Goal: Task Accomplishment & Management: Complete application form

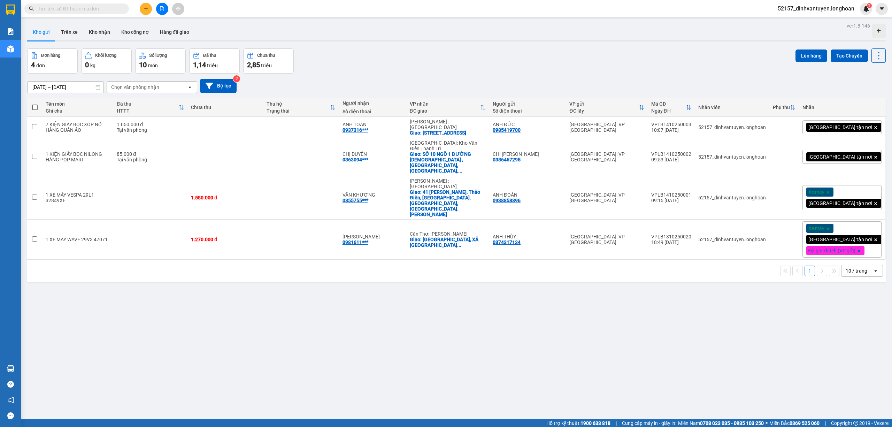
click at [91, 11] on input "text" at bounding box center [79, 9] width 82 height 8
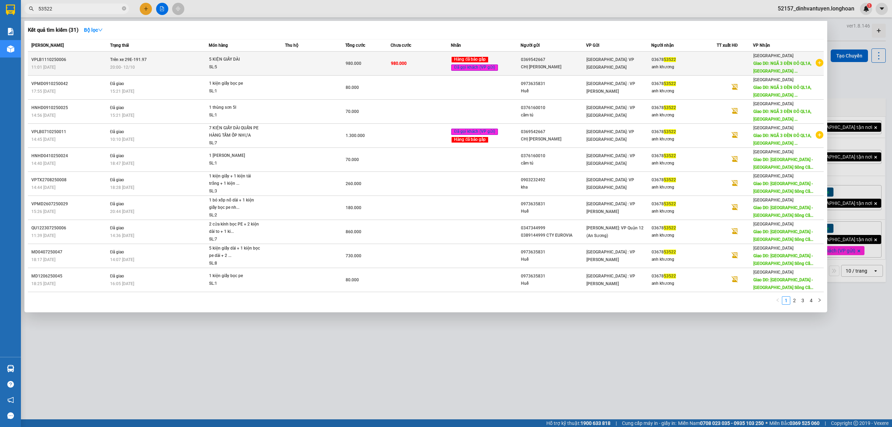
type input "53522"
click at [284, 67] on span "5 KIỆN GIẤY DÀI SL: 5" at bounding box center [247, 63] width 76 height 15
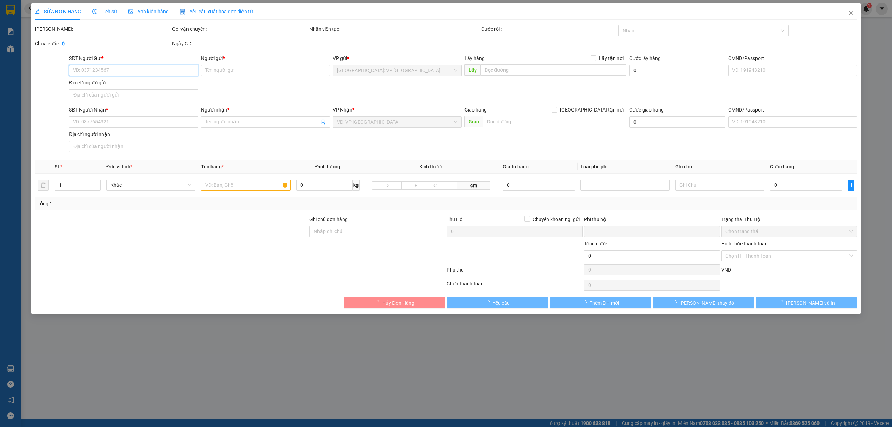
type input "0369542667"
type input "CHỊ HOA"
type input "0367853522"
type input "anh khương"
type input "NGÃ 3 ĐÈN ĐỎ QL1A,TX Sông Cầu , PHÚ YÊN"
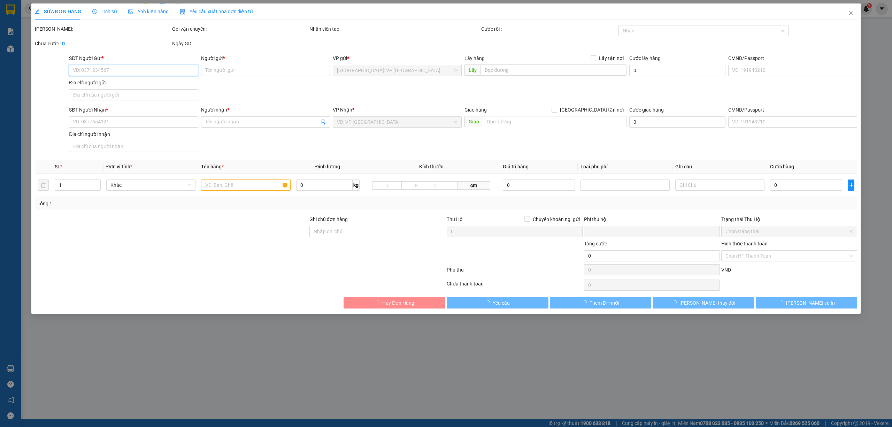
type input "0"
type input "980.000"
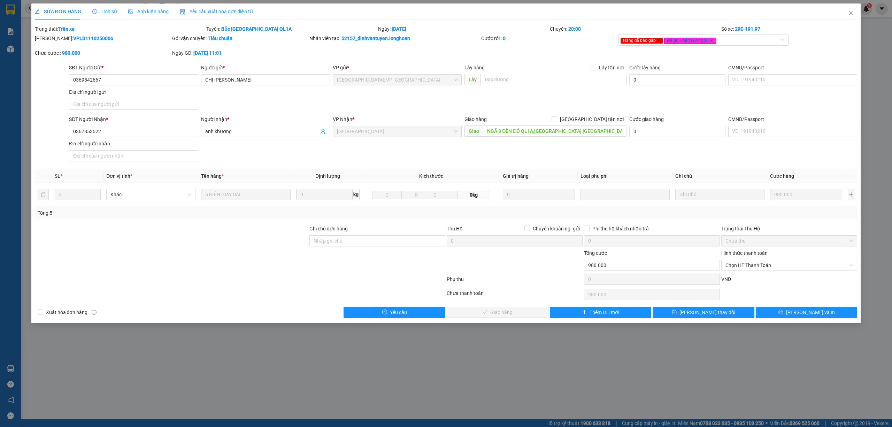
click at [107, 10] on span "Lịch sử" at bounding box center [104, 12] width 25 height 6
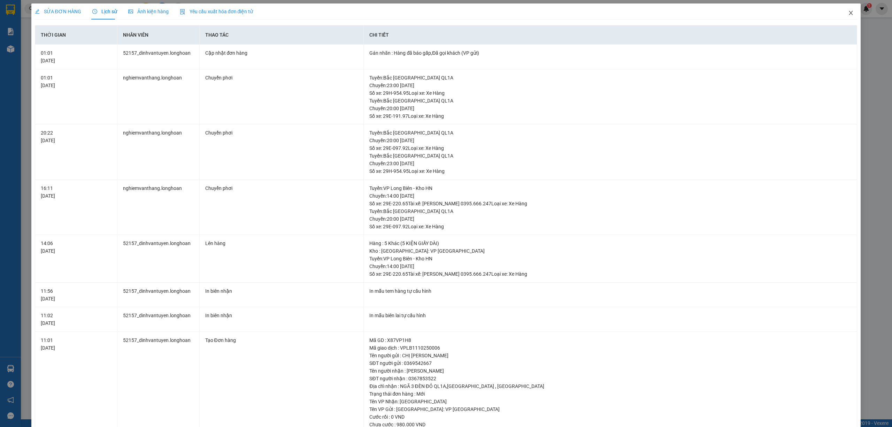
click at [848, 13] on icon "close" at bounding box center [851, 13] width 6 height 6
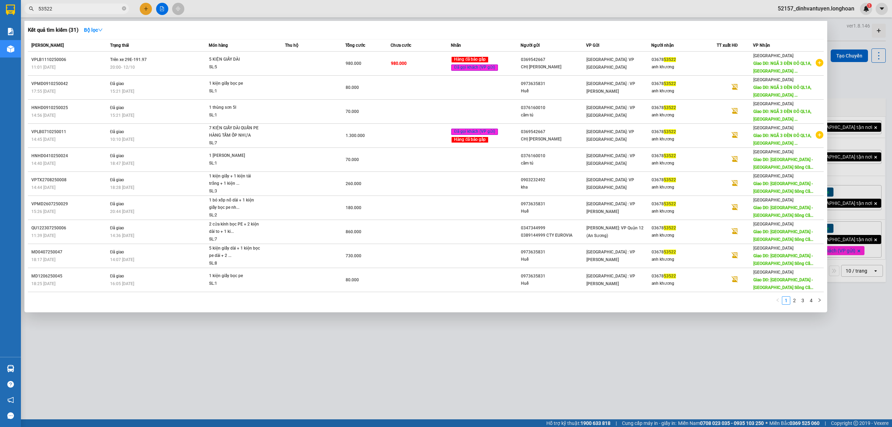
click at [92, 13] on span "53522" at bounding box center [76, 8] width 105 height 10
click at [100, 9] on input "53522" at bounding box center [79, 9] width 82 height 8
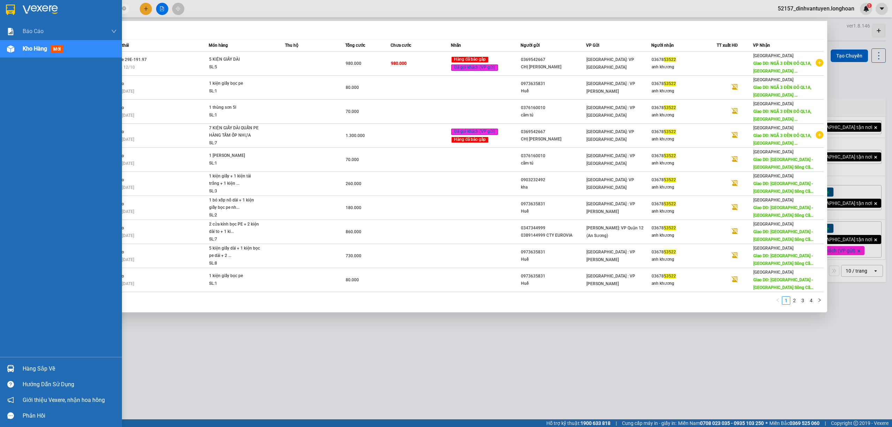
click at [11, 12] on img at bounding box center [10, 10] width 9 height 10
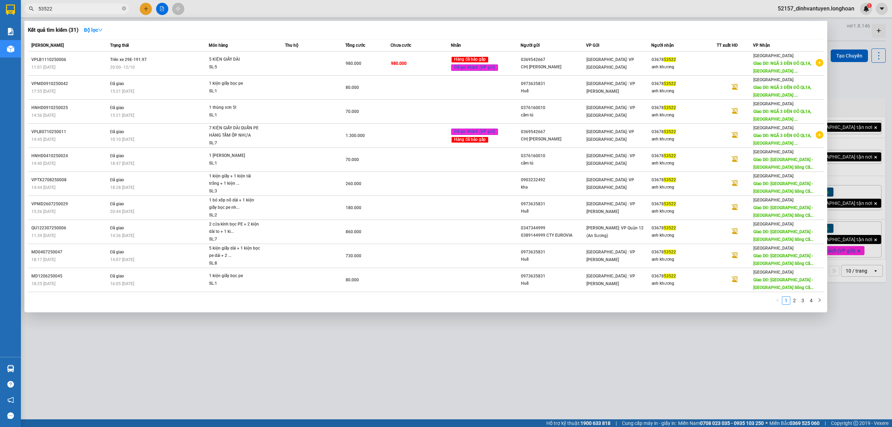
click at [216, 340] on div at bounding box center [446, 213] width 892 height 427
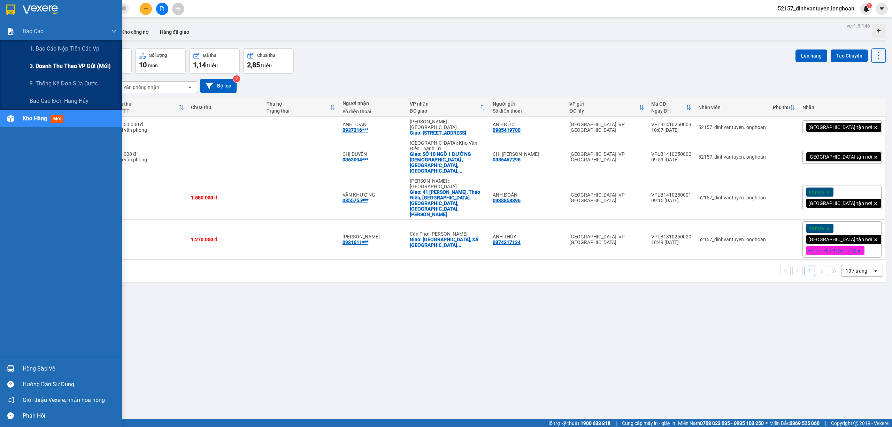
click at [96, 63] on span "3. Doanh Thu theo VP Gửi (mới)" at bounding box center [70, 66] width 81 height 9
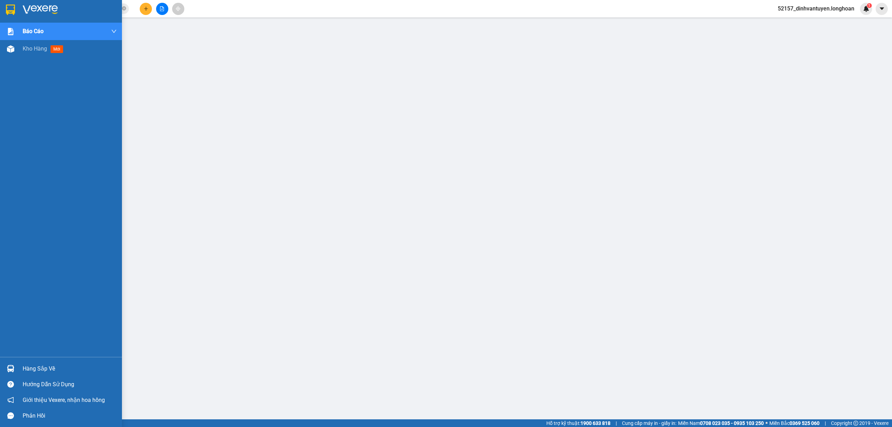
click at [10, 12] on img at bounding box center [10, 10] width 9 height 10
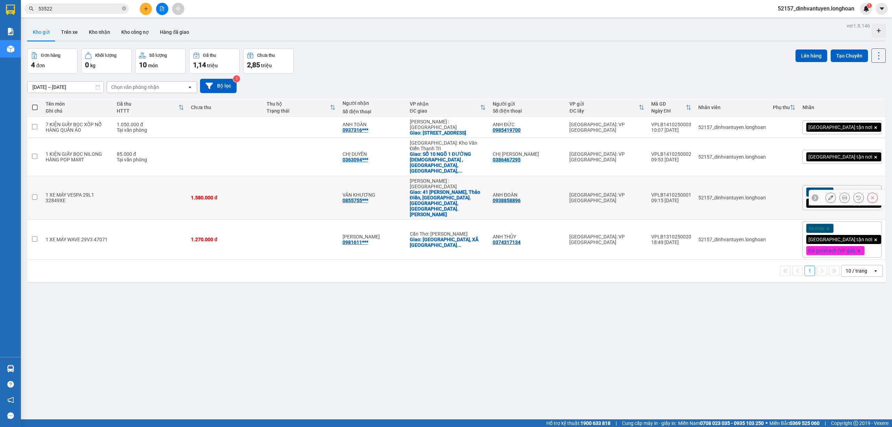
click at [829, 195] on icon at bounding box center [831, 197] width 5 height 5
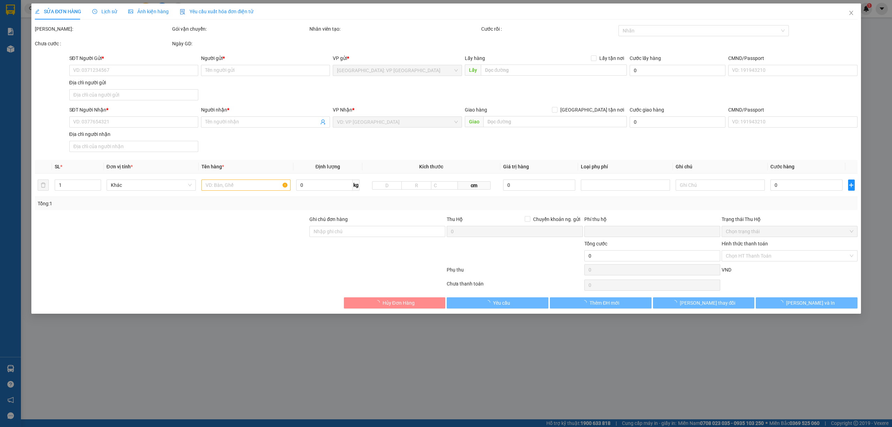
type input "0938858896"
type input "ANH ĐOÀN"
type input "0855755768"
type input "VÂN KHƯƠNG"
checkbox input "true"
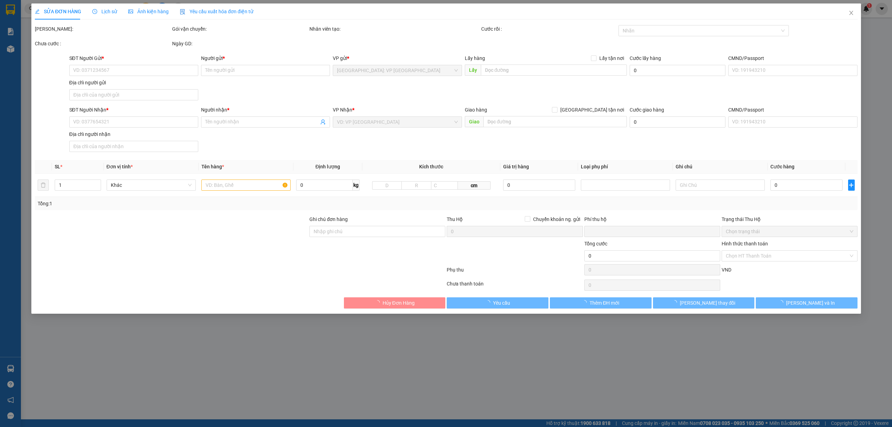
type input "41 Thái Ly, Thảo Điền, TP. Thủ Đức, TP. Hồ Chí Minh"
type input "CÓ CHÌA KHÓA QUẤN TAY LÁI, KHÔNG GIẤY TỜ, GƯƠNG ĐỂ CỐP XE"
type input "0"
type input "1.580.000"
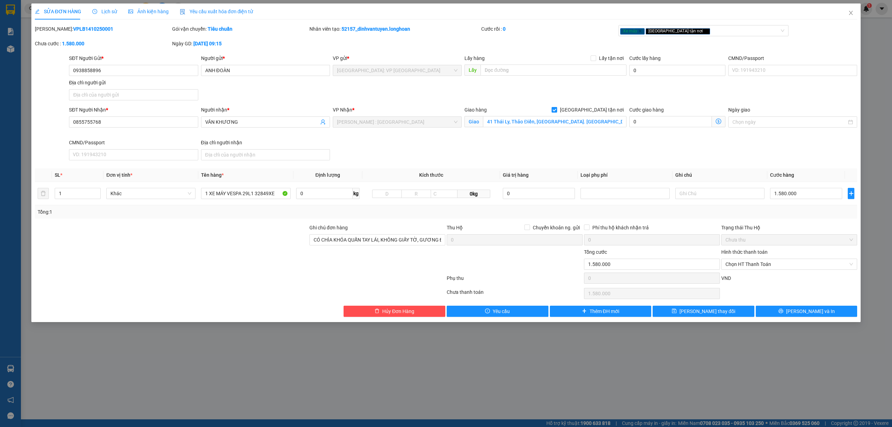
click at [84, 27] on b "VPLB1410250001" at bounding box center [93, 29] width 40 height 6
copy b "VPLB1410250001"
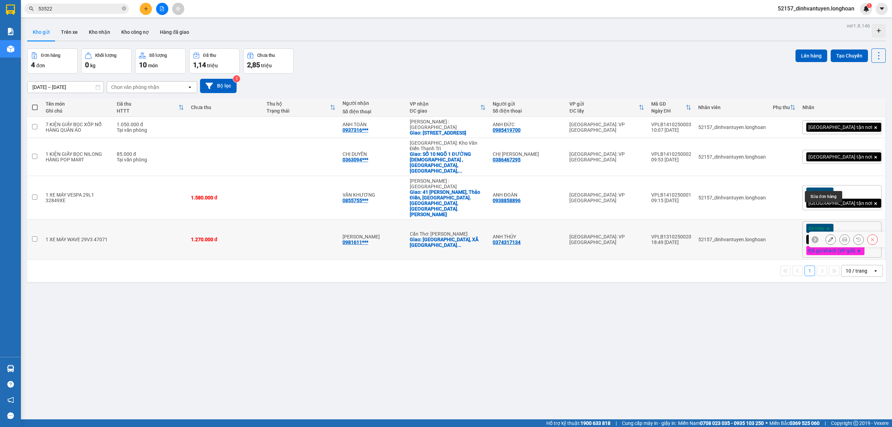
click at [829, 237] on icon at bounding box center [831, 239] width 5 height 5
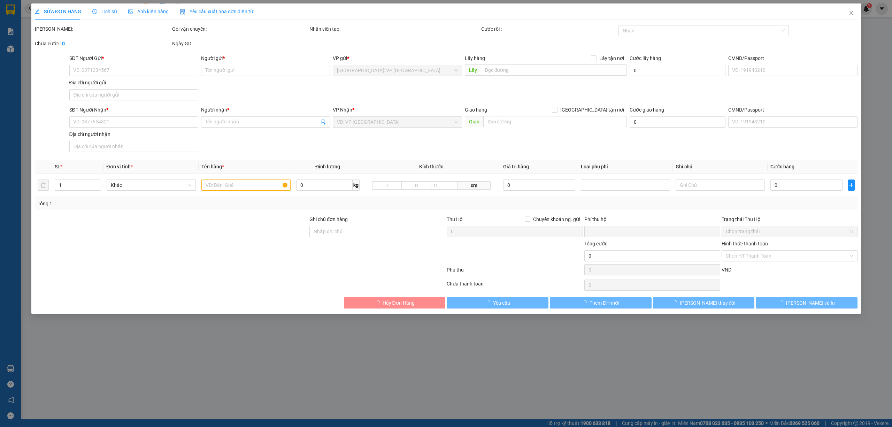
type input "0374317134"
type input "ANH THỦY"
type input "0981611198"
type input "ANH KHANH"
checkbox input "true"
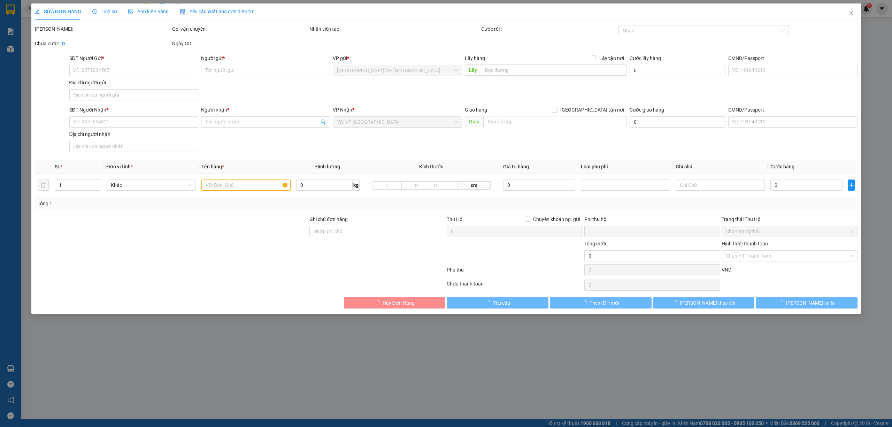
type input "TRƯỜNG ĐẠI HỌC VÕ TRƯỜNG TOẢN, XÃ TÂN PHÚ THẠNH, CHÂU THÀNH A, HẬU GIANG"
type input "CÓ CHÌA KHÓA QUẤN TAY LÁI, CÓ GIẤY TỜ CỐP XE, GƯƠNG QUẤN TRÊN XE"
type input "0"
type input "1.270.000"
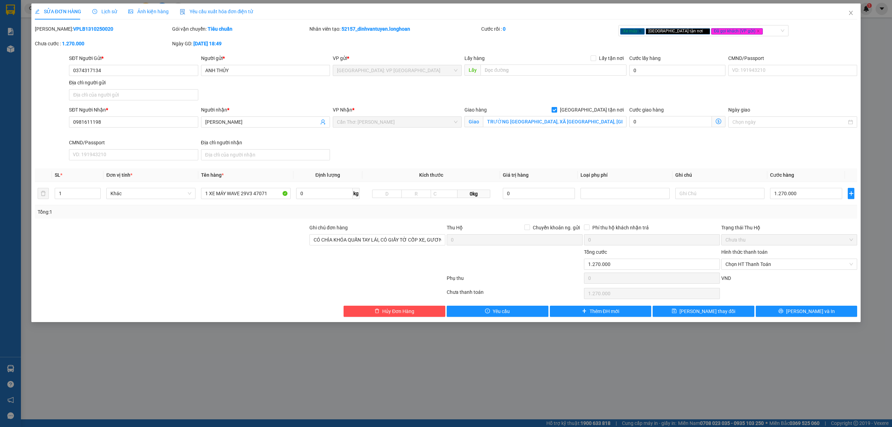
click at [87, 29] on b "VPLB1310250020" at bounding box center [93, 29] width 40 height 6
copy b "VPLB1310250020"
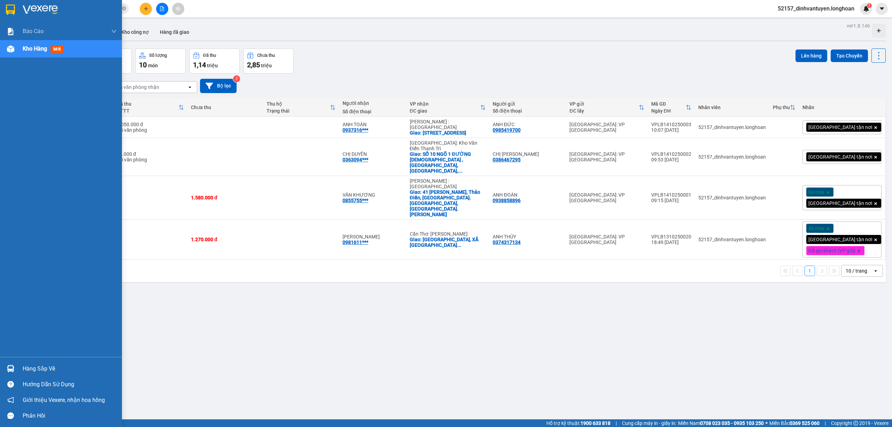
click at [13, 15] on div at bounding box center [11, 9] width 12 height 12
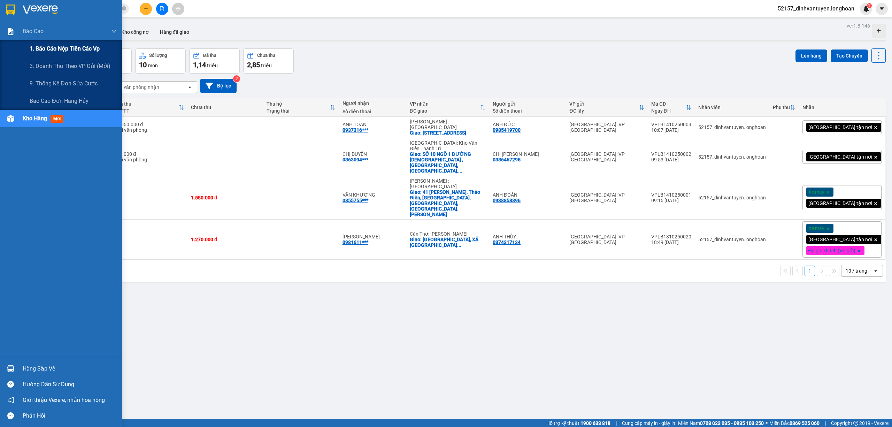
click at [88, 48] on span "1. Báo cáo nộp tiền các vp" at bounding box center [65, 48] width 70 height 9
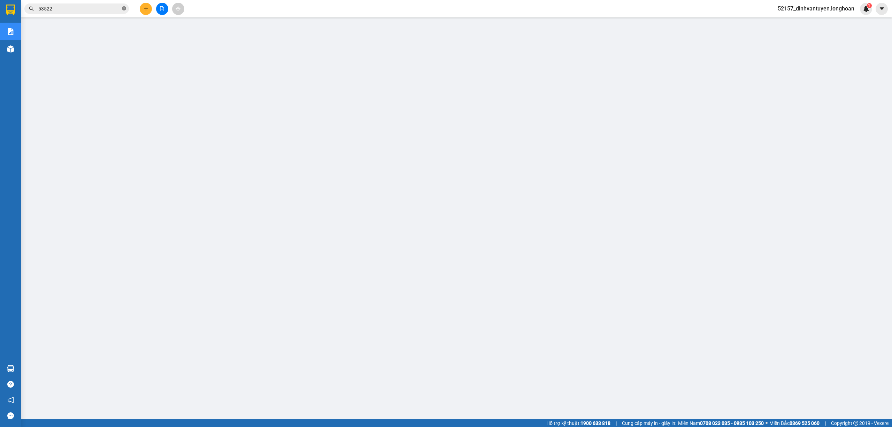
click at [125, 10] on icon "close-circle" at bounding box center [124, 8] width 4 height 4
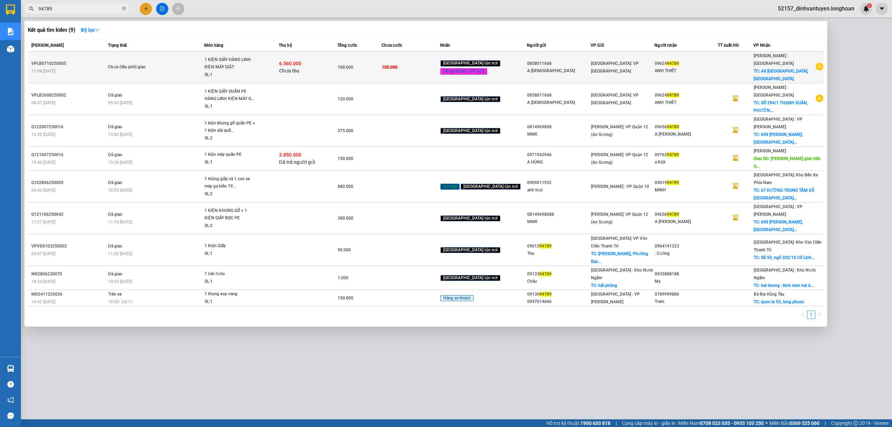
type input "94789"
click at [362, 67] on td "100.000" at bounding box center [359, 68] width 44 height 32
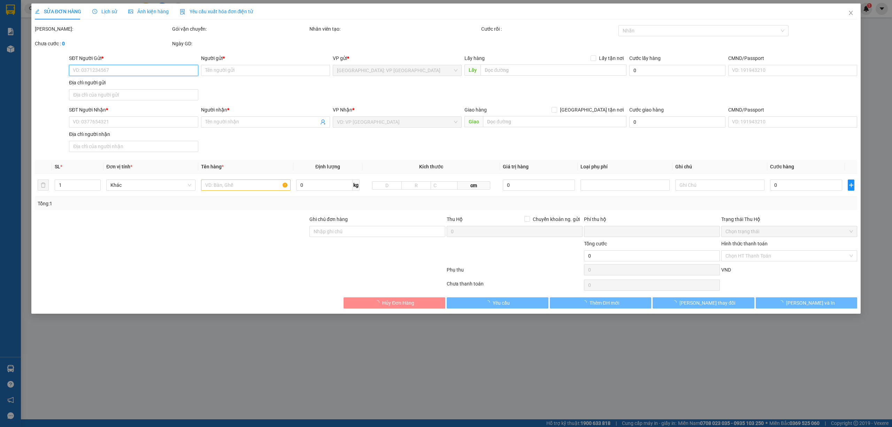
type input "0858011668"
type input "A SÂM"
type input "0962494789"
type input "ANH THIẾT"
checkbox input "true"
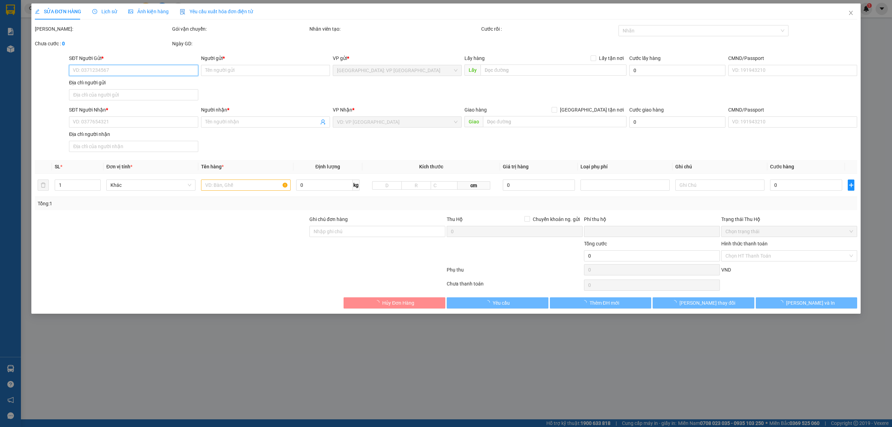
type input "A8 TRƯỜNG SƠN,TÂN BÌNH"
type input "100.000"
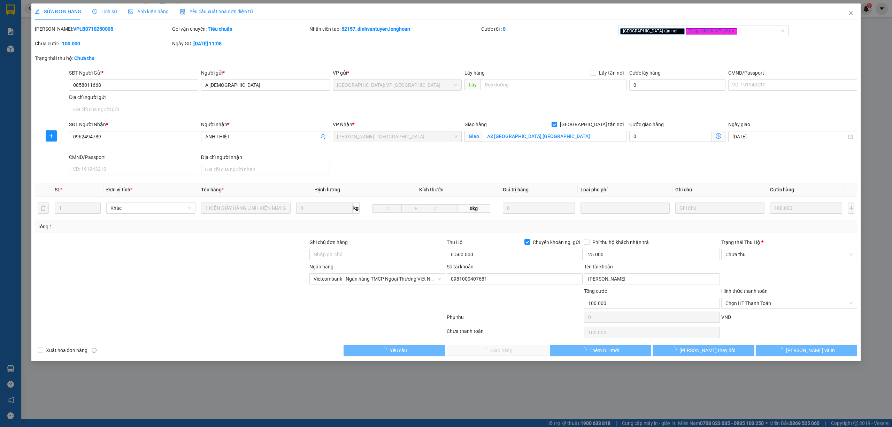
click at [98, 9] on span "Lịch sử" at bounding box center [104, 12] width 25 height 6
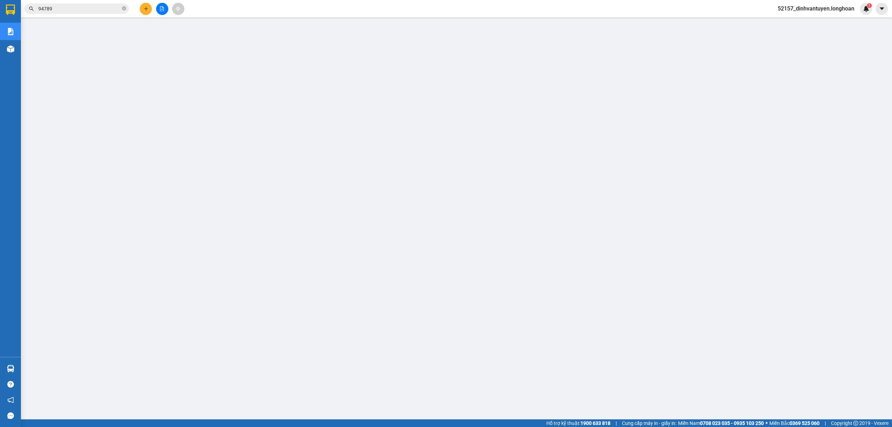
click at [80, 13] on span "94789" at bounding box center [76, 8] width 105 height 10
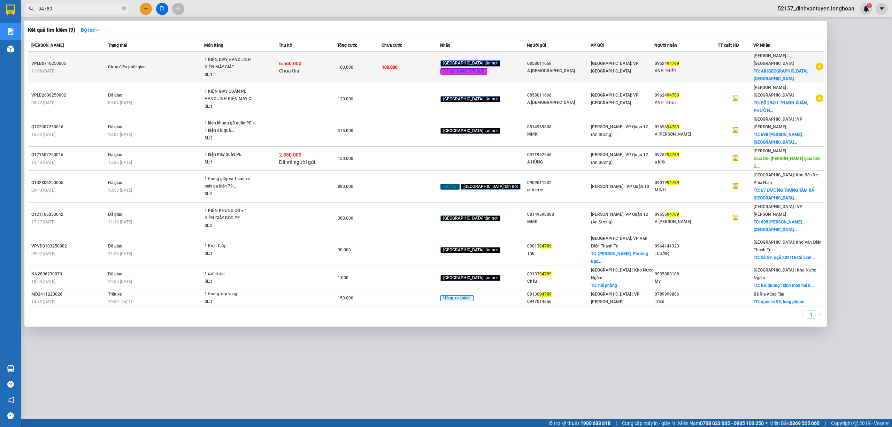
click at [264, 66] on span "1 KIỆN GIẤY HÀNG LINH KIỆN MÁY GIẶT SL: 1" at bounding box center [242, 67] width 74 height 23
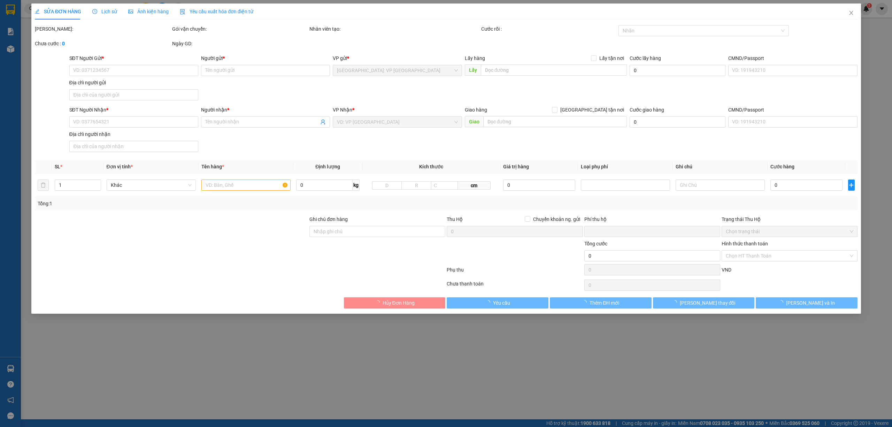
type input "0858011668"
type input "A SÂM"
type input "0962494789"
type input "ANH THIẾT"
checkbox input "true"
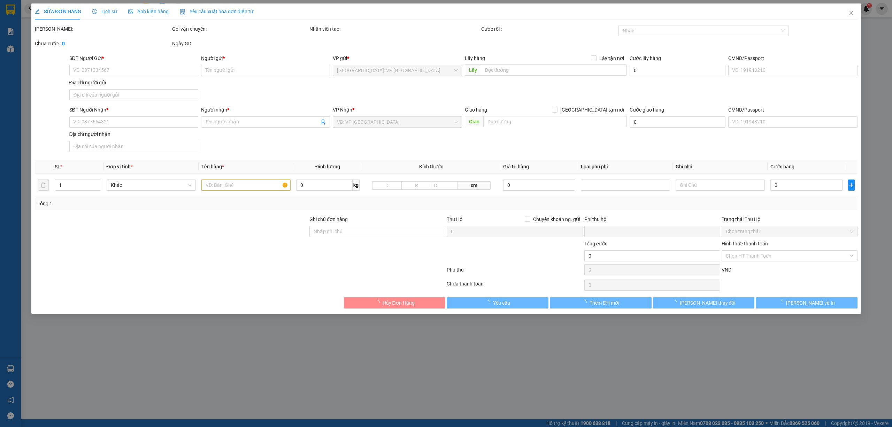
type input "A8 TRƯỜNG SƠN,TÂN BÌNH"
type input "100.000"
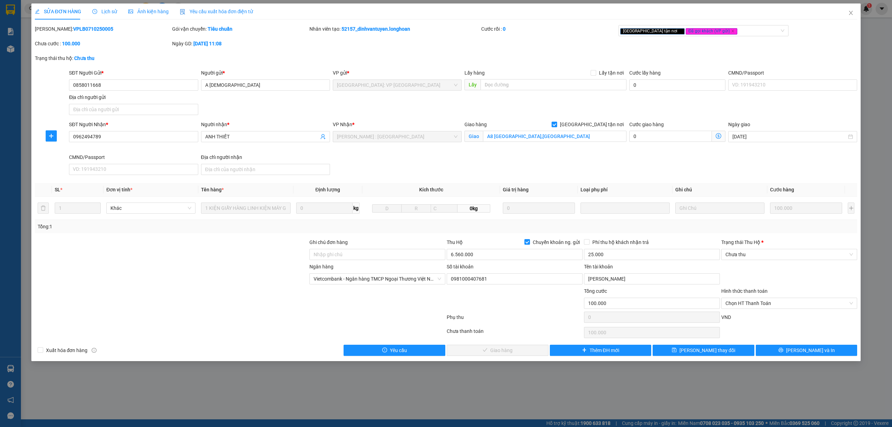
drag, startPoint x: 101, startPoint y: 7, endPoint x: 107, endPoint y: 12, distance: 8.0
click at [101, 7] on div "Lịch sử" at bounding box center [104, 11] width 25 height 16
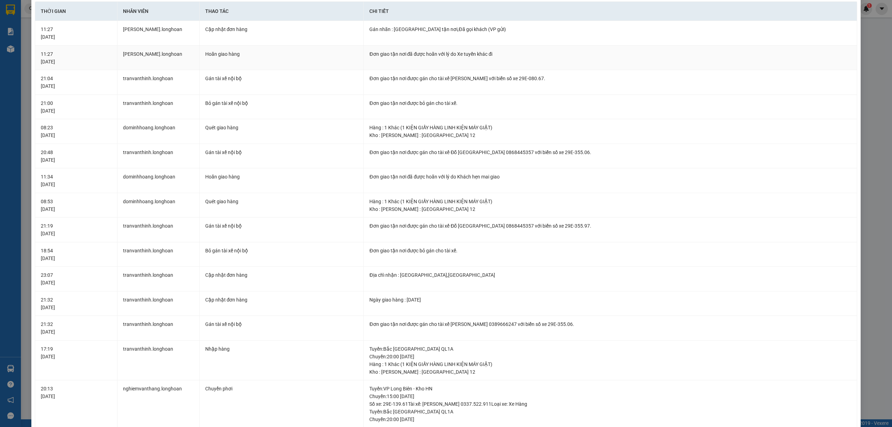
scroll to position [46, 0]
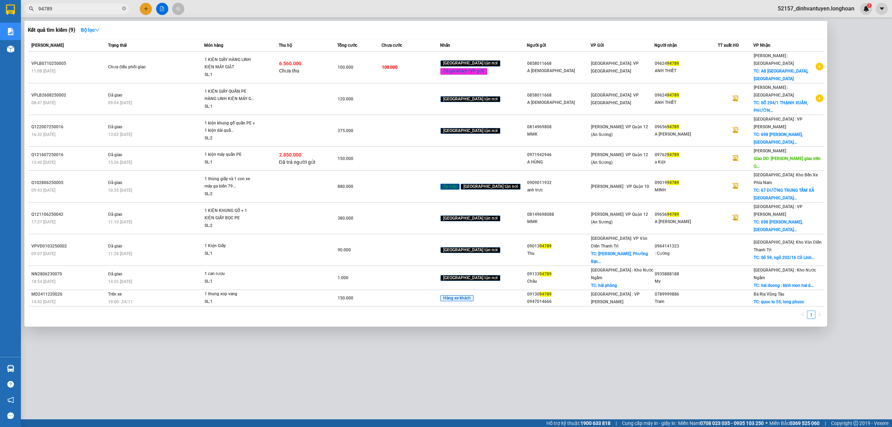
click at [91, 9] on input "94789" at bounding box center [79, 9] width 82 height 8
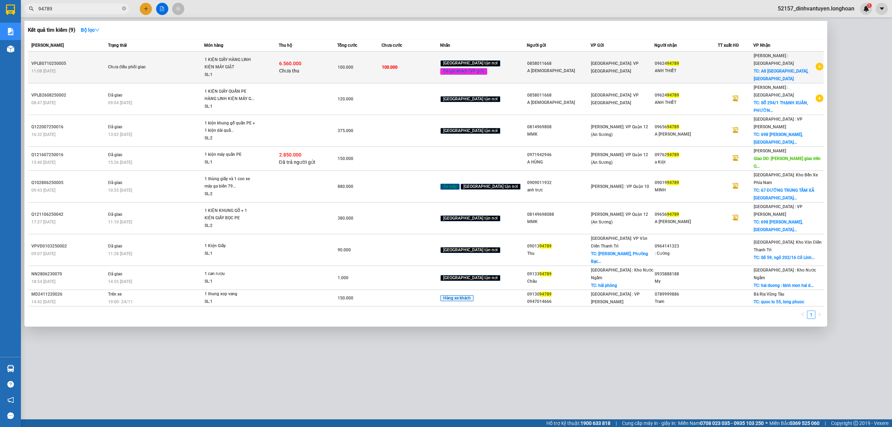
click at [413, 66] on td "100.000" at bounding box center [411, 68] width 59 height 32
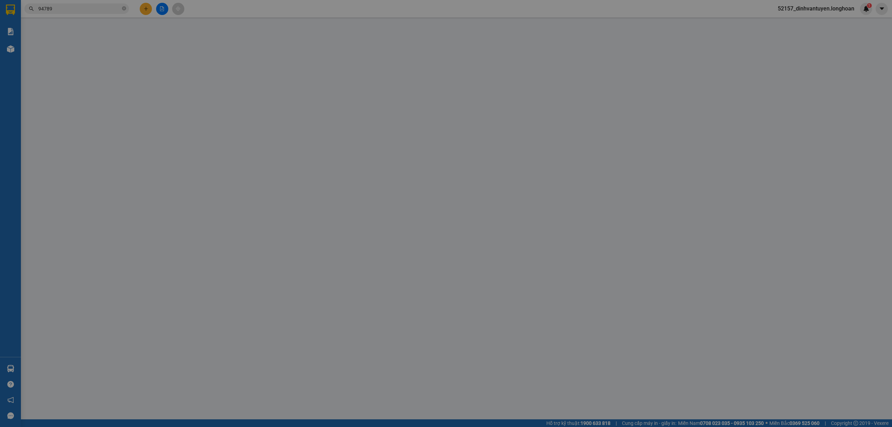
type input "0858011668"
type input "A SÂM"
type input "0962494789"
type input "ANH THIẾT"
checkbox input "true"
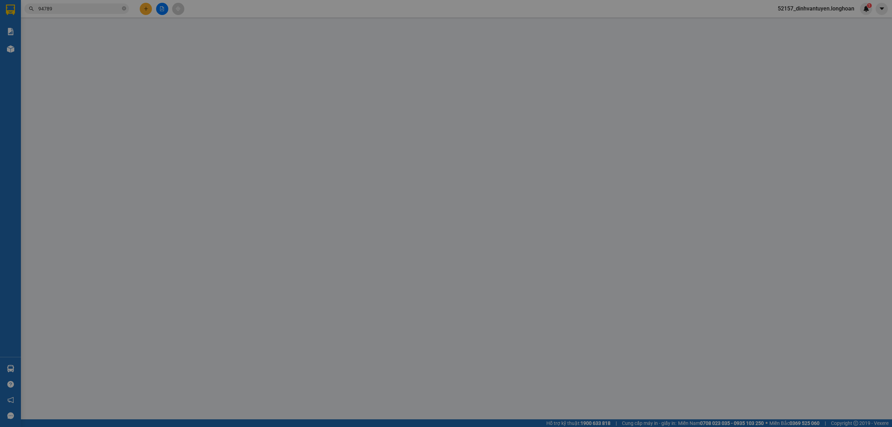
type input "A8 TRƯỜNG SƠN,TÂN BÌNH"
type input "100.000"
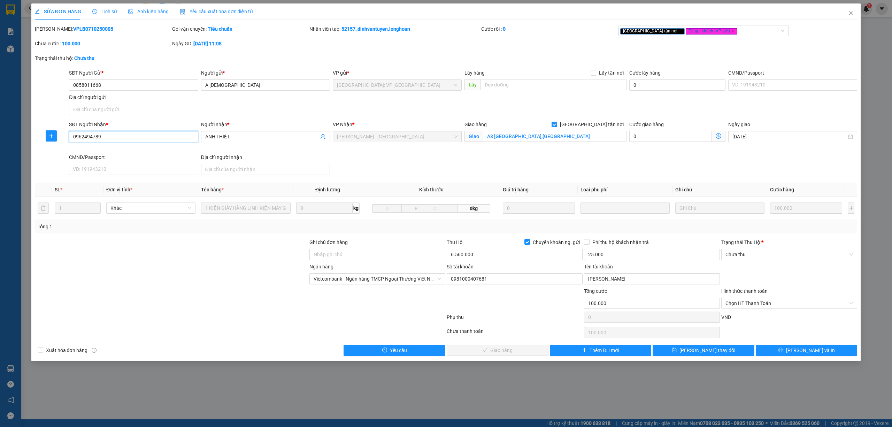
click at [137, 140] on input "0962494789" at bounding box center [133, 136] width 129 height 11
click at [113, 11] on span "Lịch sử" at bounding box center [104, 12] width 25 height 6
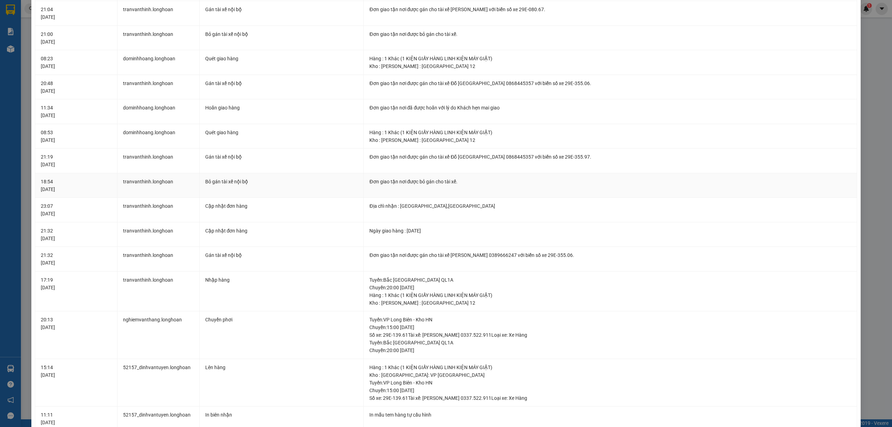
scroll to position [46, 0]
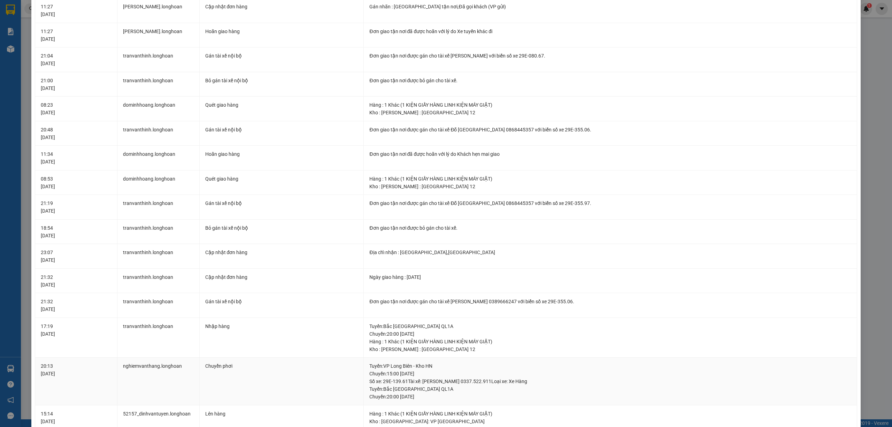
click at [676, 393] on div "Tuyến : Bắc Trung Nam QL1A Chuyến: 20:00 ngày 07-10-2025" at bounding box center [611, 392] width 482 height 15
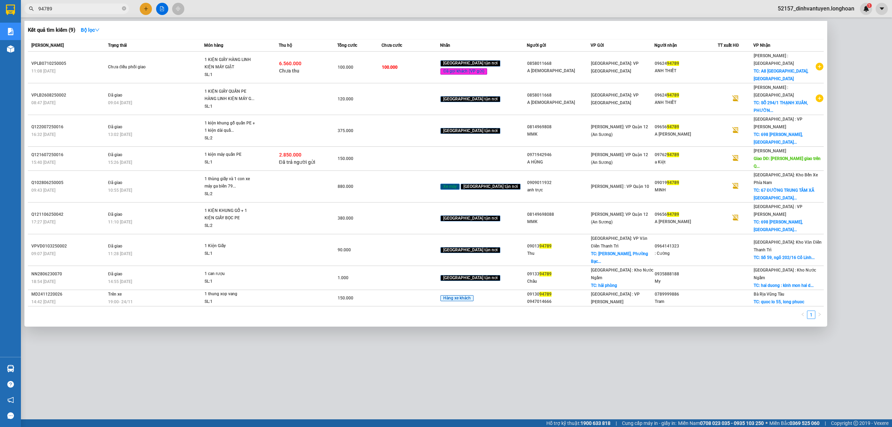
click at [94, 8] on input "94789" at bounding box center [79, 9] width 82 height 8
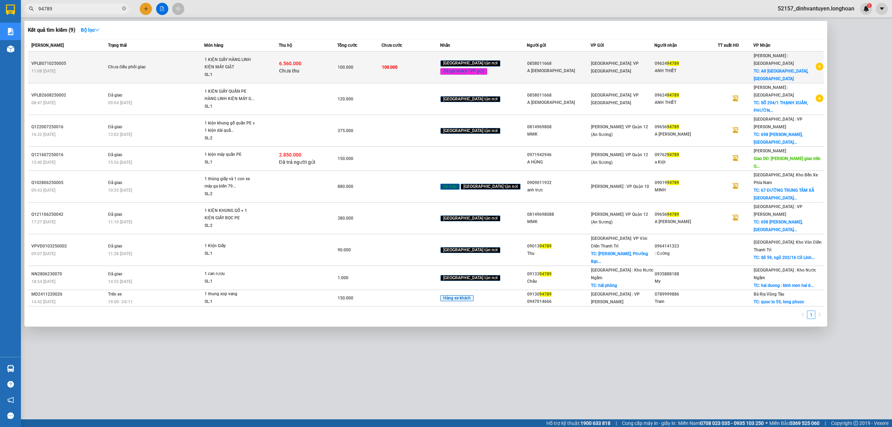
click at [434, 62] on td "100.000" at bounding box center [411, 68] width 59 height 32
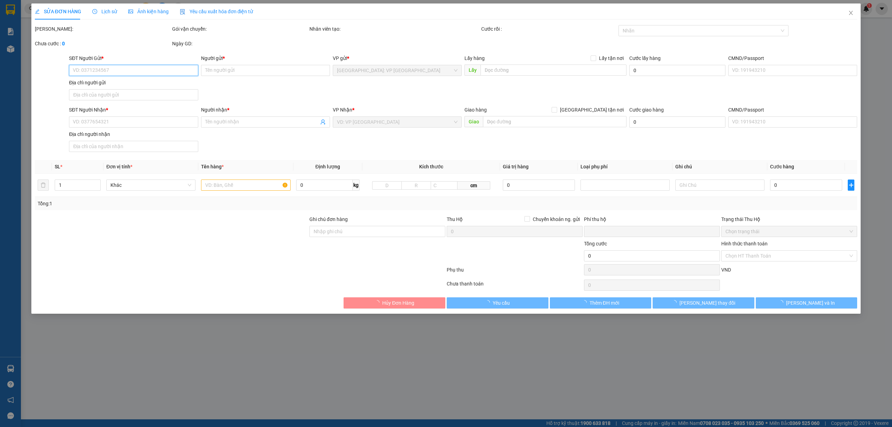
type input "0858011668"
type input "A SÂM"
type input "0962494789"
type input "ANH THIẾT"
checkbox input "true"
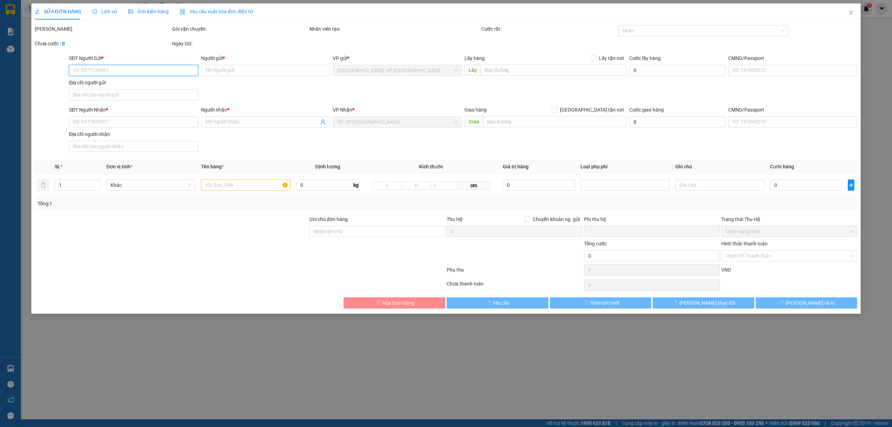
type input "A8 TRƯỜNG SƠN,TÂN BÌNH"
type input "100.000"
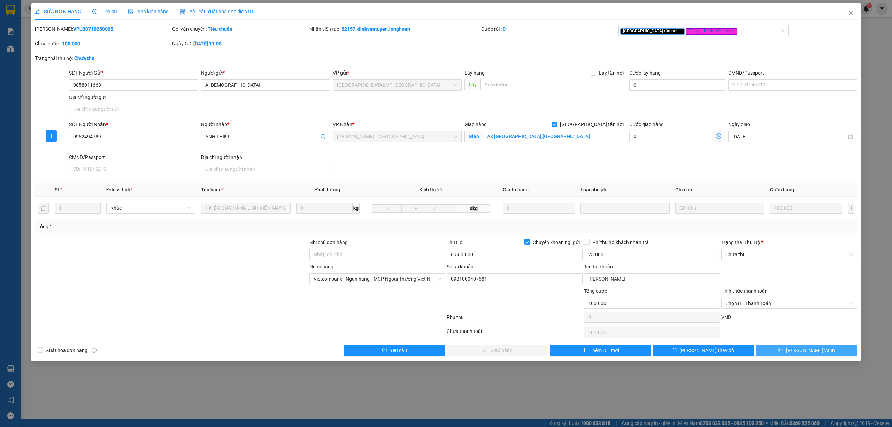
click at [823, 349] on button "[PERSON_NAME] và In" at bounding box center [807, 350] width 102 height 11
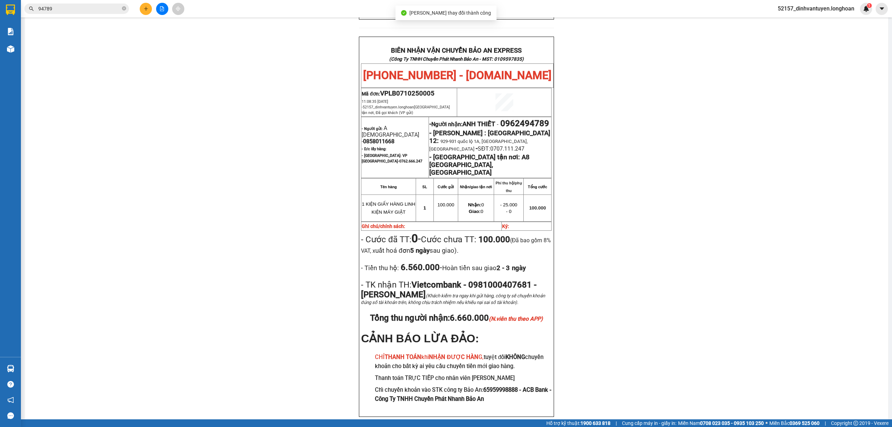
scroll to position [325, 0]
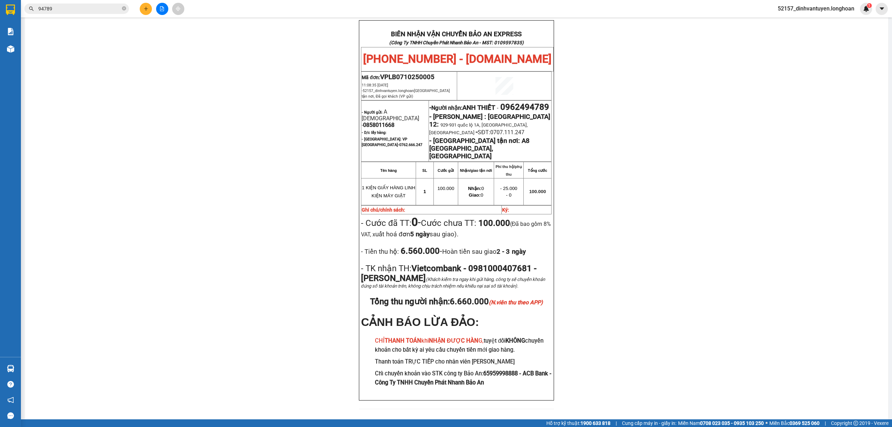
click at [107, 7] on input "94789" at bounding box center [79, 9] width 82 height 8
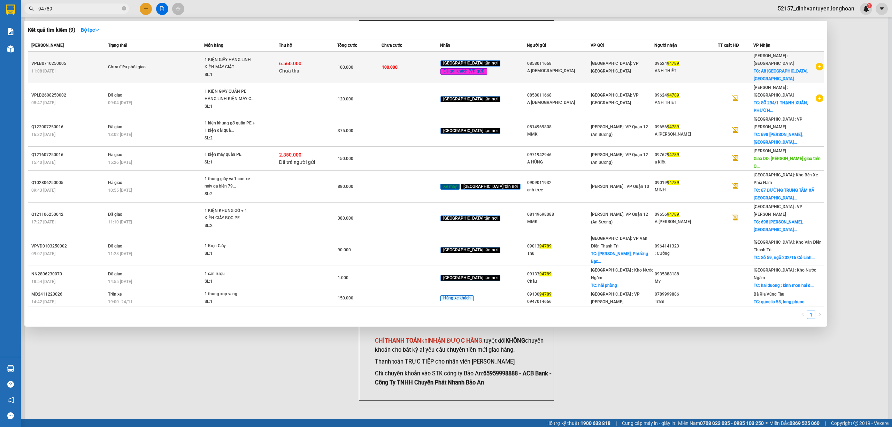
click at [368, 63] on div "100.000" at bounding box center [359, 67] width 43 height 8
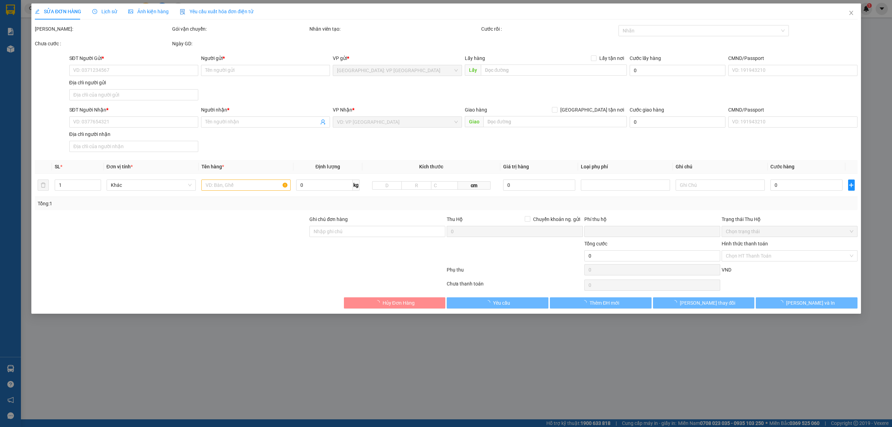
type input "0858011668"
type input "A SÂM"
type input "0962494789"
type input "ANH THIẾT"
checkbox input "true"
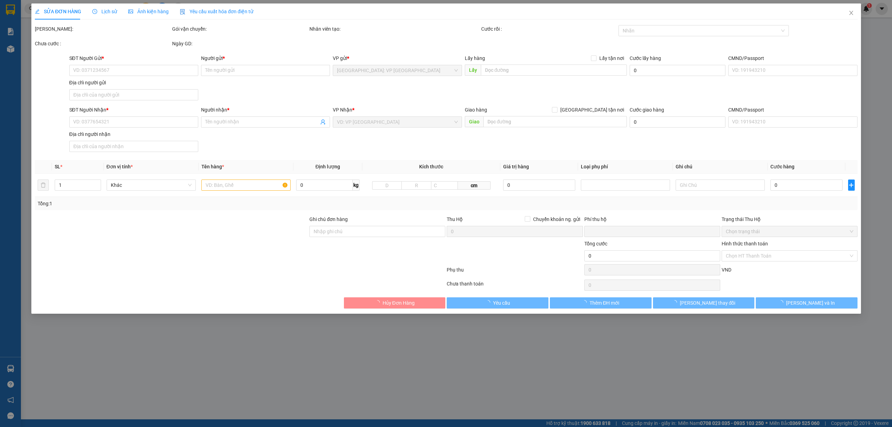
type input "A8 TRƯỜNG SƠN,TÂN BÌNH"
type input "100.000"
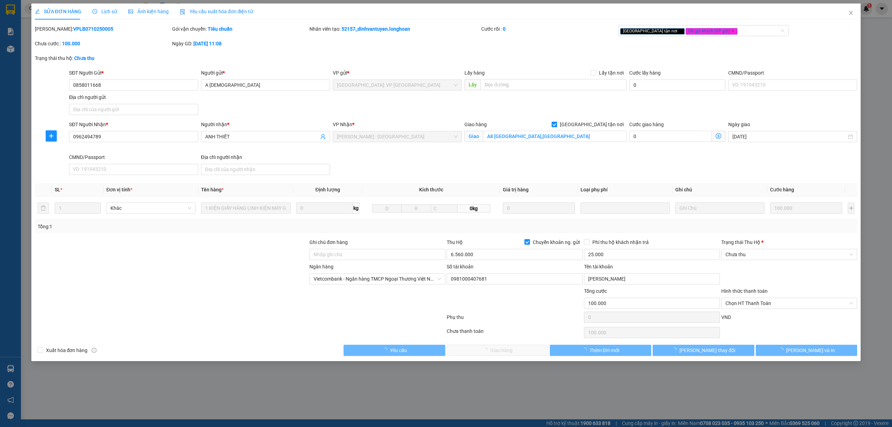
click at [107, 12] on span "Lịch sử" at bounding box center [104, 12] width 25 height 6
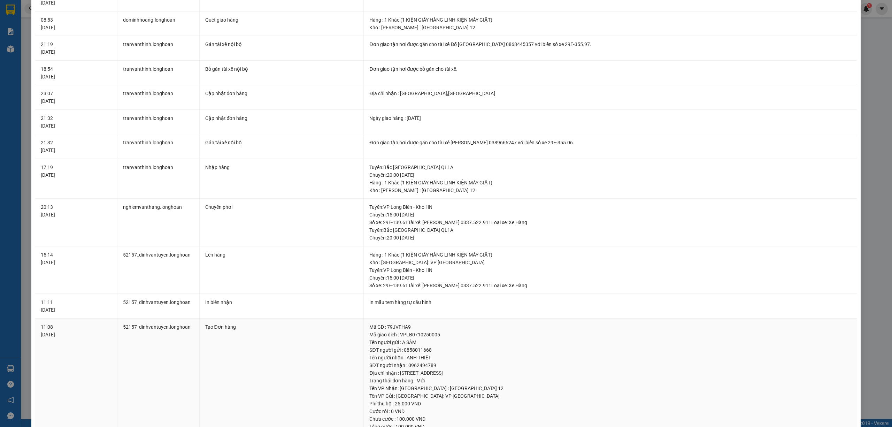
scroll to position [159, 0]
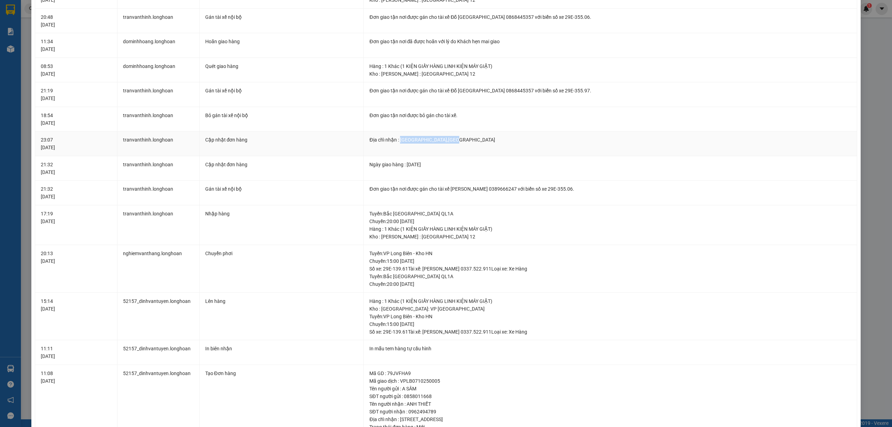
drag, startPoint x: 397, startPoint y: 141, endPoint x: 463, endPoint y: 148, distance: 67.0
click at [463, 148] on td "Địa chỉ nhận : A8 TRƯỜNG SƠN,TÂN BÌNH" at bounding box center [611, 143] width 494 height 25
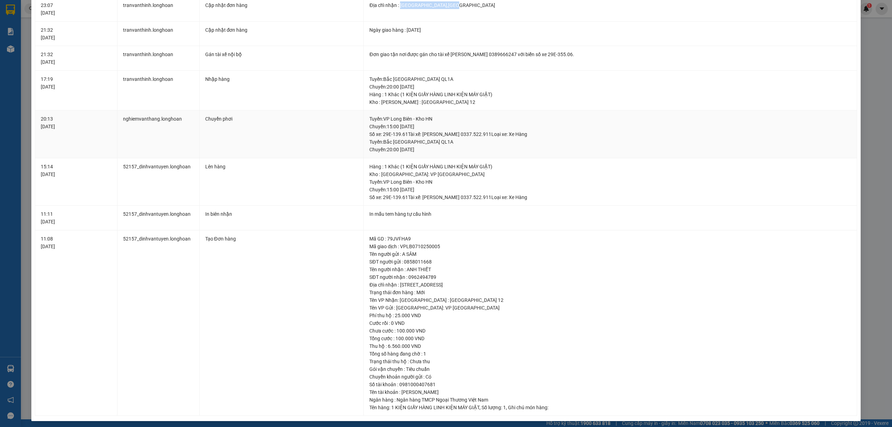
scroll to position [298, 0]
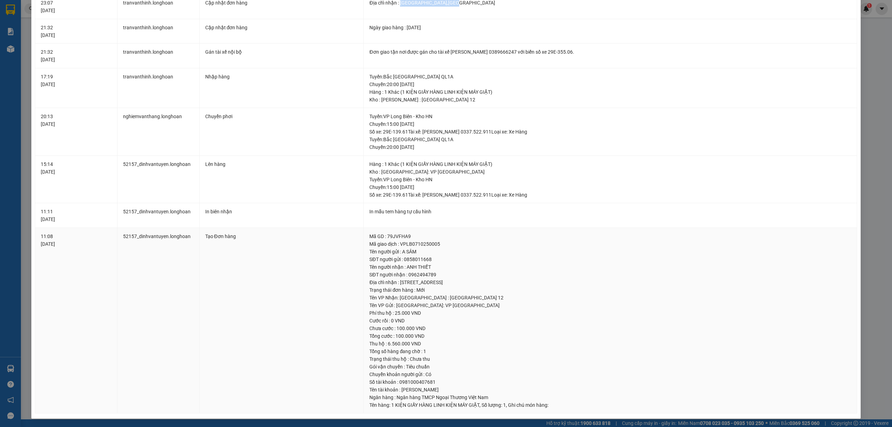
drag, startPoint x: 397, startPoint y: 280, endPoint x: 540, endPoint y: 278, distance: 143.3
click at [540, 279] on div "Địa chỉ nhận : SỐ 294/1 THẠNH XUÂN, PHƯỜNG THẠNH XUÂN, QUẬN 12, HCM" at bounding box center [611, 283] width 482 height 8
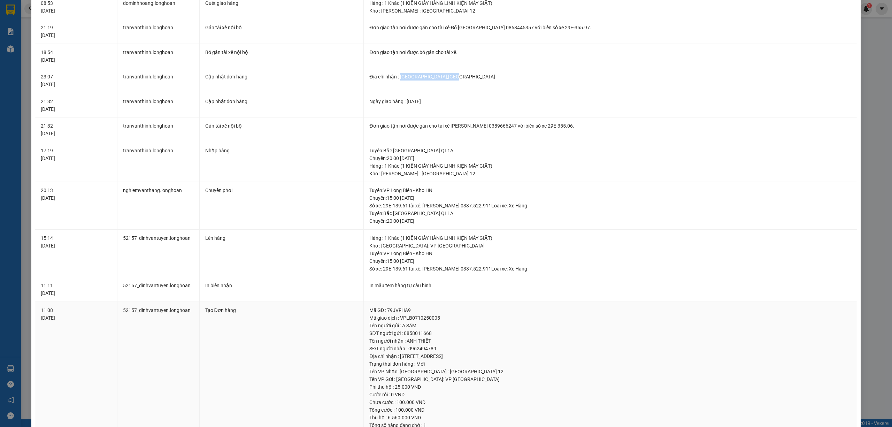
scroll to position [205, 0]
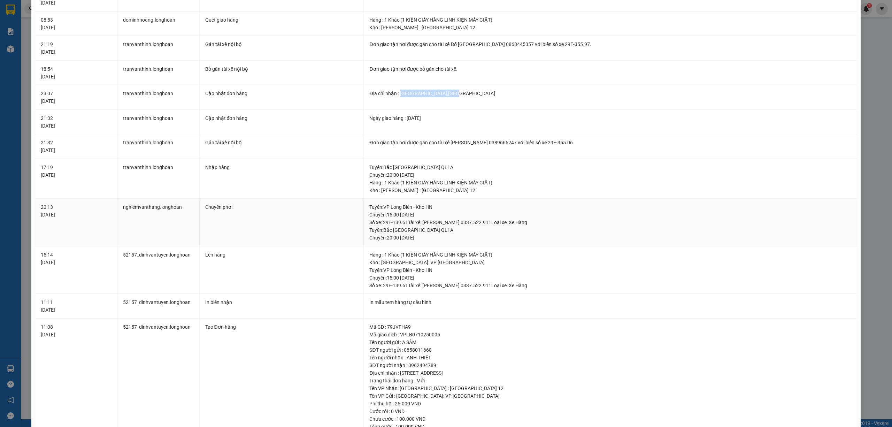
copy div "SỐ 294/1 THẠNH XUÂN, PHƯỜNG THẠNH XUÂN, QUẬN 12, HCM"
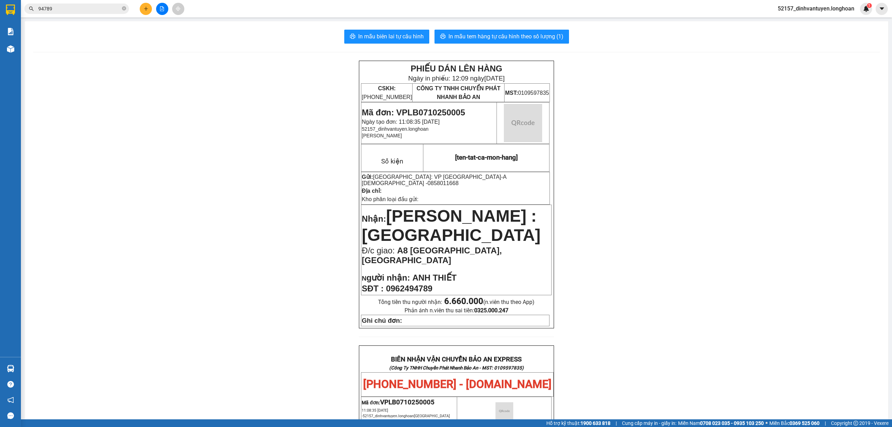
click at [83, 12] on input "94789" at bounding box center [79, 9] width 82 height 8
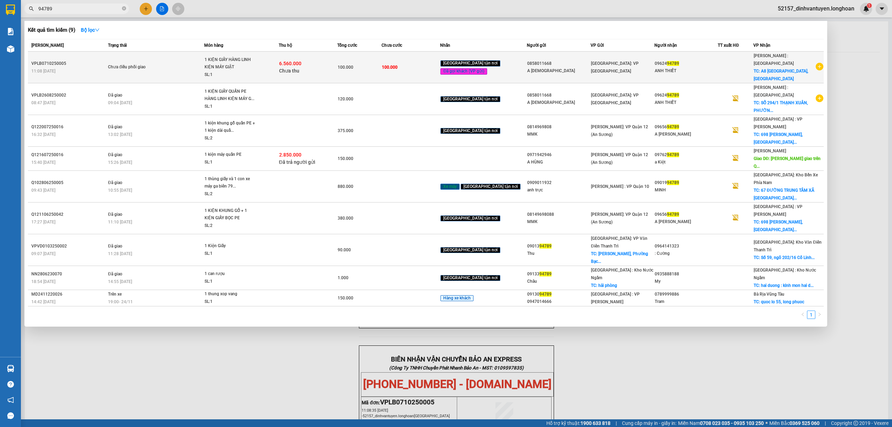
click at [257, 59] on div "1 KIỆN GIẤY HÀNG LINH KIỆN MÁY GIẶT" at bounding box center [231, 63] width 52 height 15
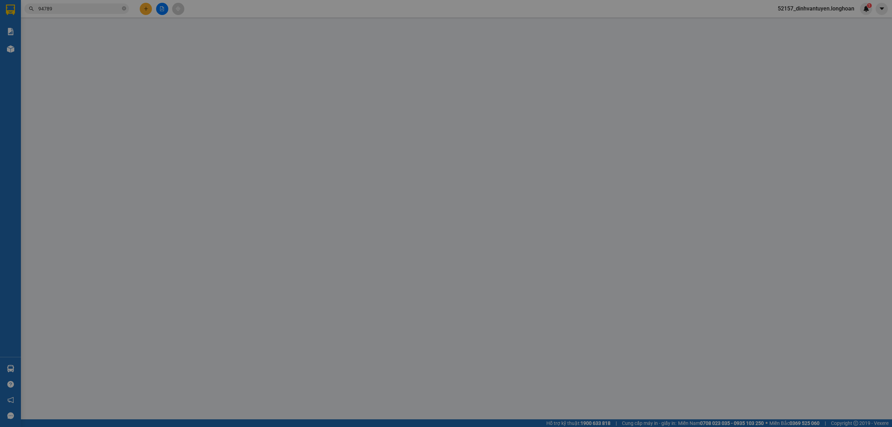
type input "0858011668"
type input "A SÂM"
type input "0962494789"
type input "ANH THIẾT"
checkbox input "true"
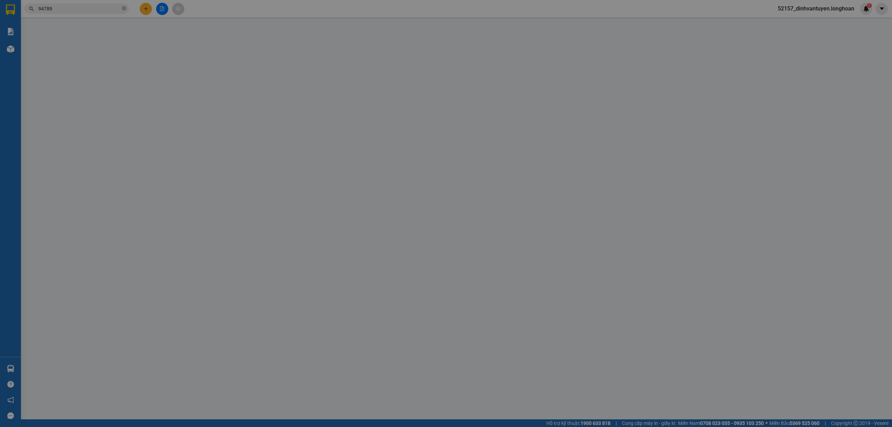
type input "A8 TRƯỜNG SƠN,TÂN BÌNH"
type input "100.000"
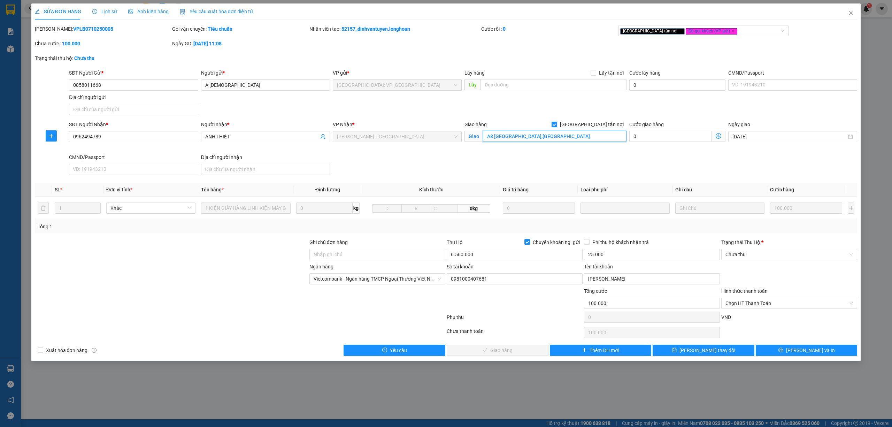
click at [582, 137] on input "A8 TRƯỜNG SƠN,TÂN BÌNH" at bounding box center [555, 136] width 144 height 11
paste input "SỐ 294/1 THẠNH XUÂN, PHƯỜNG THẠNH XUÂN, QUẬN 12, HCM"
type input "SỐ 294/1 THẠNH XUÂN, PHƯỜNG THẠNH XUÂN, QUẬN 12, HCM"
click at [731, 351] on button "[PERSON_NAME] thay đổi" at bounding box center [704, 350] width 102 height 11
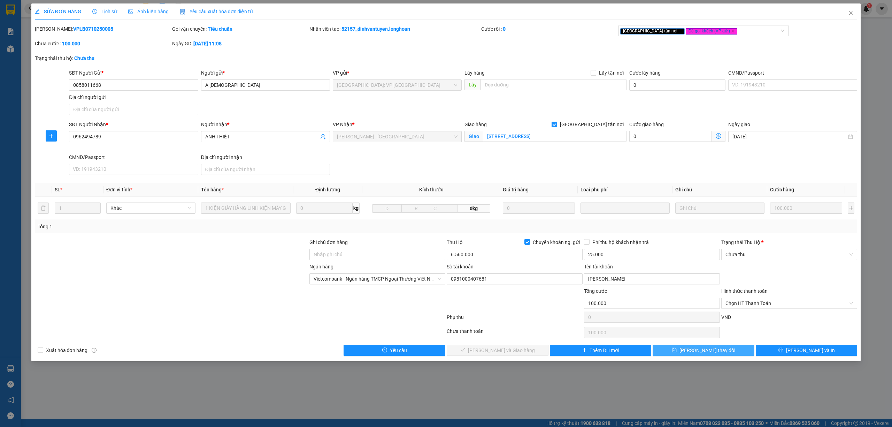
scroll to position [0, 0]
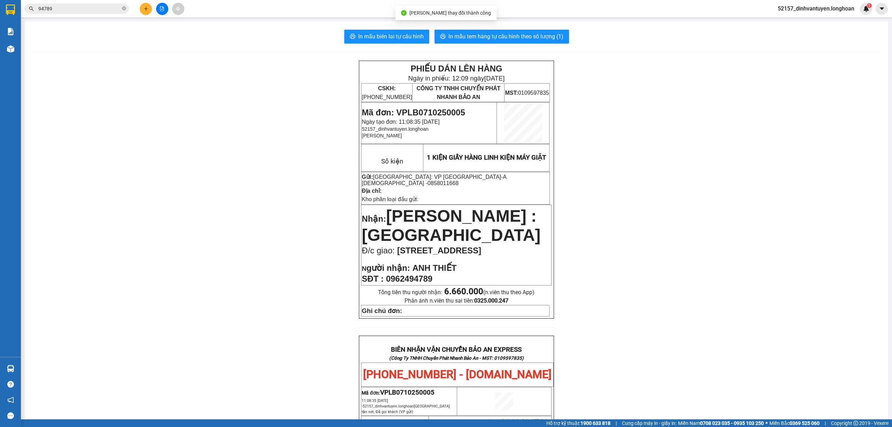
click at [70, 8] on input "94789" at bounding box center [79, 9] width 82 height 8
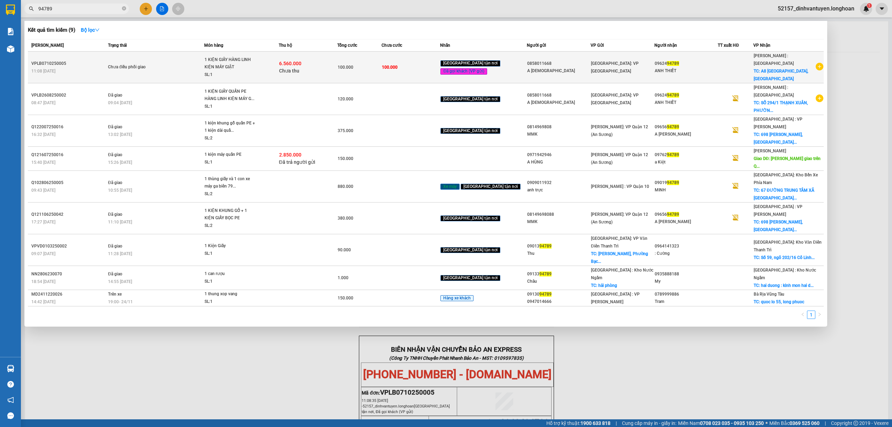
click at [349, 66] on span "100.000" at bounding box center [346, 67] width 16 height 5
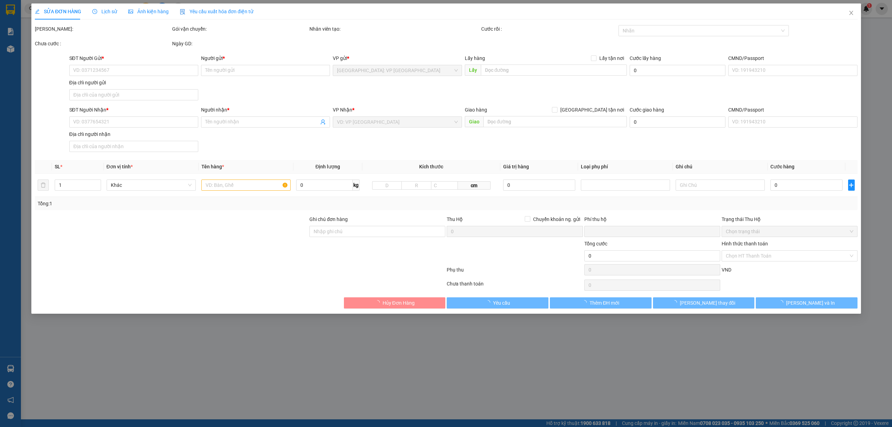
type input "0858011668"
type input "A SÂM"
type input "0962494789"
type input "ANH THIẾT"
checkbox input "true"
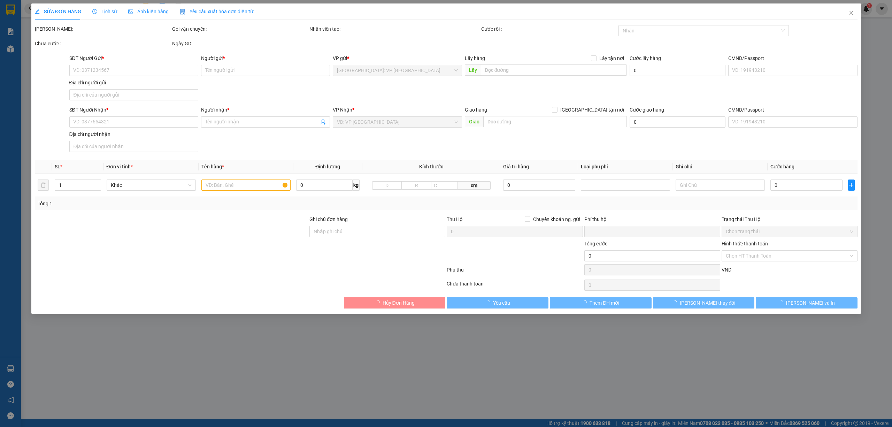
type input "SỐ 294/1 THẠNH XUÂN, PHƯỜNG THẠNH XUÂN, QUẬN 12, HCM"
type input "100.000"
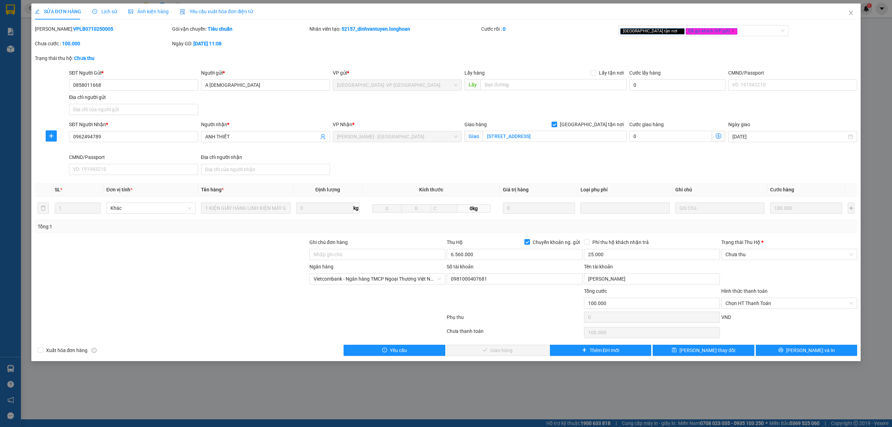
click at [109, 13] on span "Lịch sử" at bounding box center [104, 12] width 25 height 6
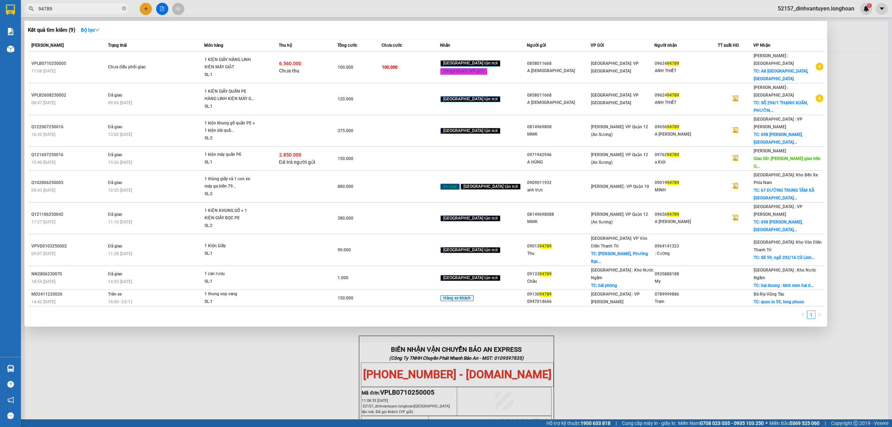
click at [99, 9] on input "94789" at bounding box center [79, 9] width 82 height 8
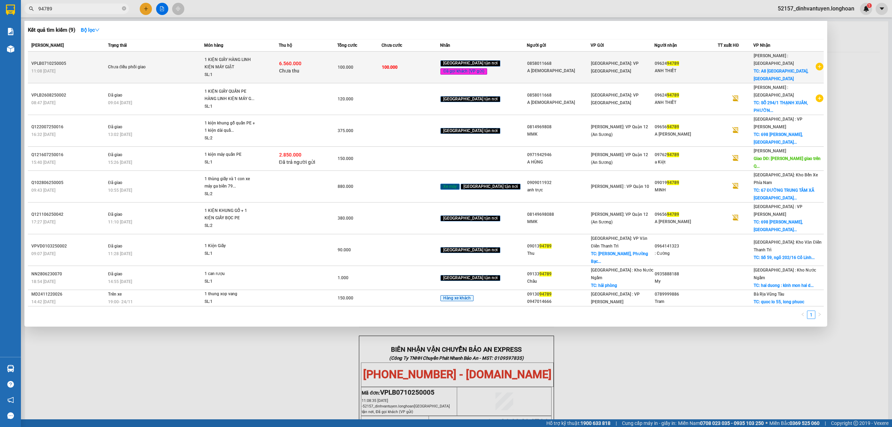
click at [578, 67] on div "A SÂM" at bounding box center [558, 70] width 63 height 7
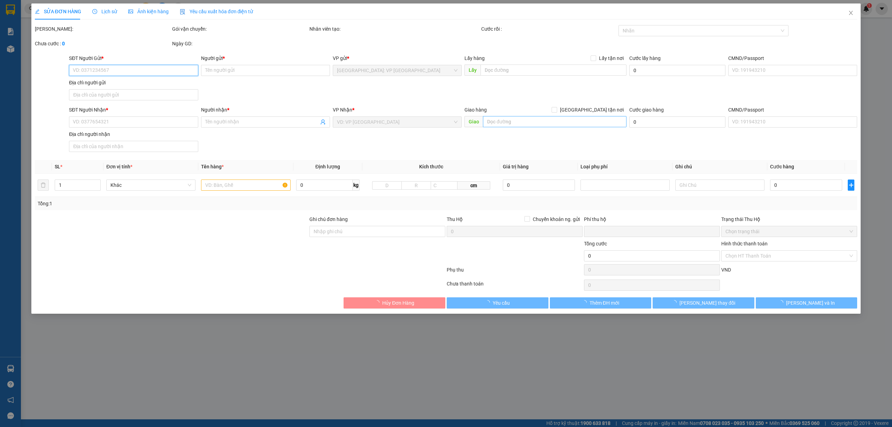
type input "0858011668"
type input "A SÂM"
type input "0962494789"
type input "ANH THIẾT"
checkbox input "true"
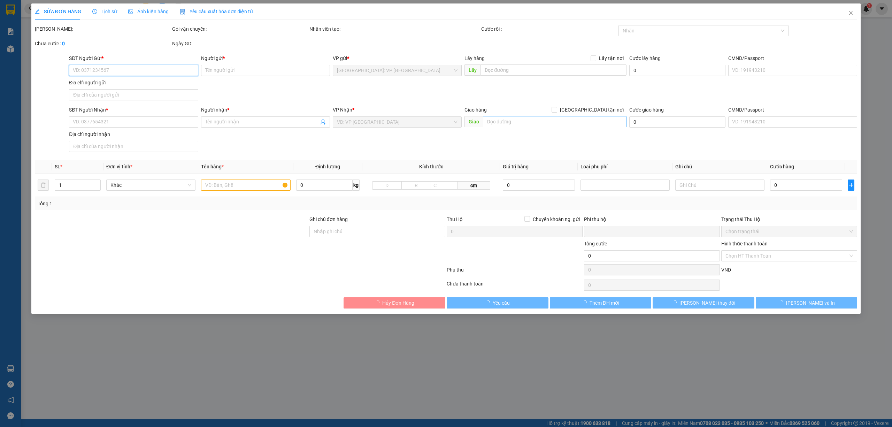
type input "SỐ 294/1 THẠNH XUÂN, PHƯỜNG THẠNH XUÂN, QUẬN 12, HCM"
type input "100.000"
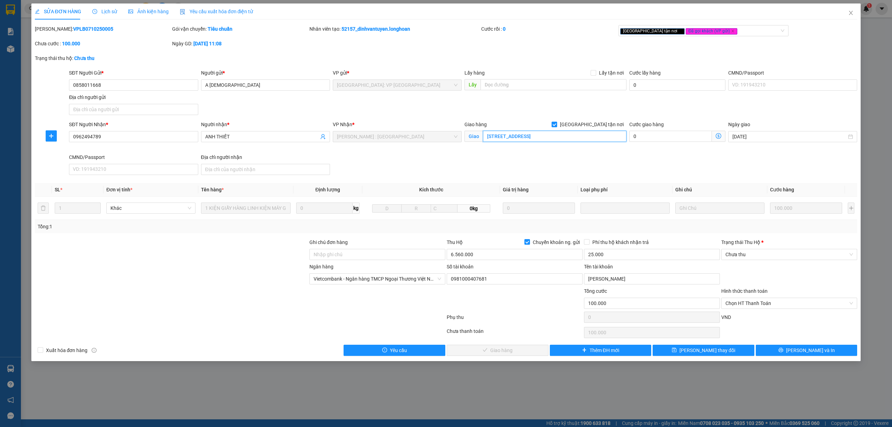
click at [540, 137] on input "SỐ 294/1 THẠNH XUÂN, PHƯỜNG THẠNH XUÂN, QUẬN 12, HCM" at bounding box center [555, 136] width 144 height 11
click at [541, 136] on input "SỐ 294/1 THẠNH XUÂN, PHƯỜNG THẠNH XUÂN, QUẬN 12, HCM" at bounding box center [555, 136] width 144 height 11
type input "SỐ 294/1 THẠNH XUÂN 14, PHƯỜNG THẠNH XUÂN, QUẬN 12, HCM"
click at [784, 352] on icon "printer" at bounding box center [781, 350] width 5 height 5
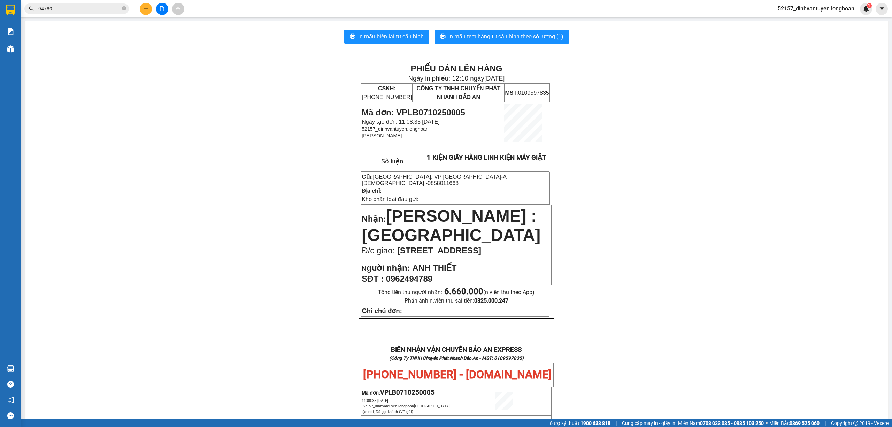
click at [101, 9] on input "94789" at bounding box center [79, 9] width 82 height 8
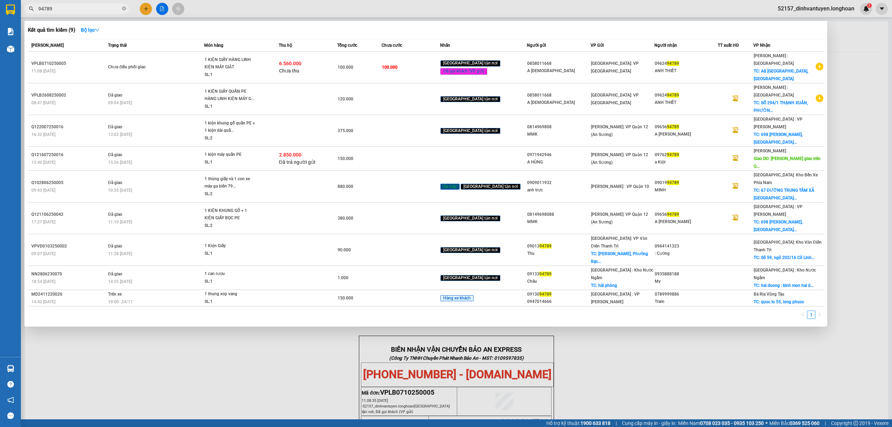
click at [101, 9] on input "94789" at bounding box center [79, 9] width 82 height 8
paste input "0867721313"
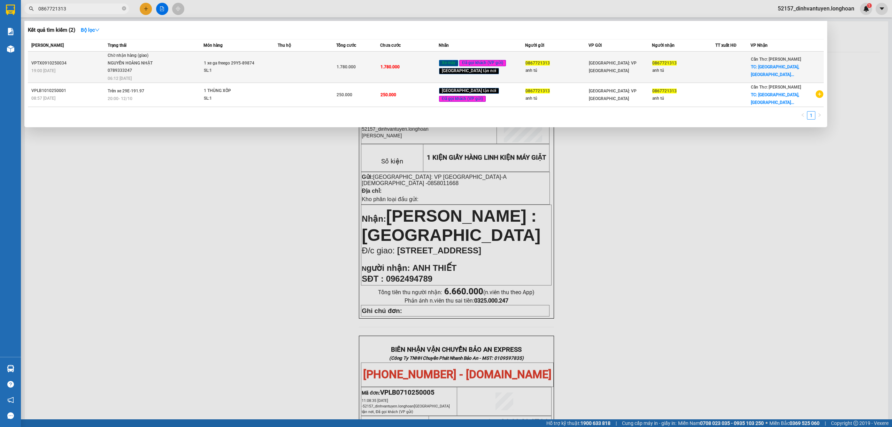
type input "0867721313"
click at [266, 64] on span "1 xe ga freego 29Y5-89874 SL: 1" at bounding box center [241, 67] width 74 height 15
click at [370, 72] on td "1.780.000" at bounding box center [358, 67] width 44 height 31
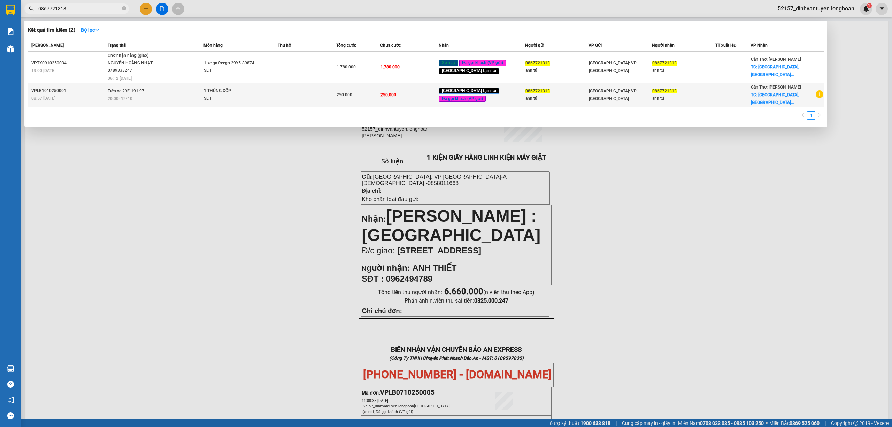
click at [395, 95] on span "250.000" at bounding box center [389, 94] width 16 height 5
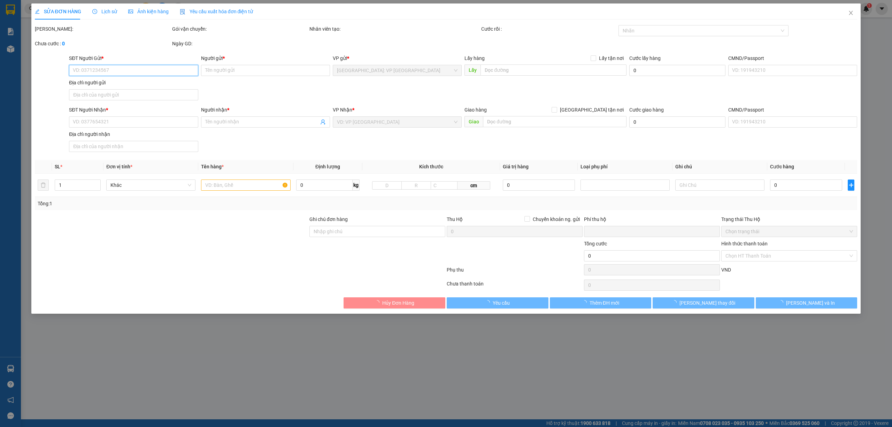
type input "0867721313"
type input "anh tú"
type input "0867721313"
type input "anh tú"
checkbox input "true"
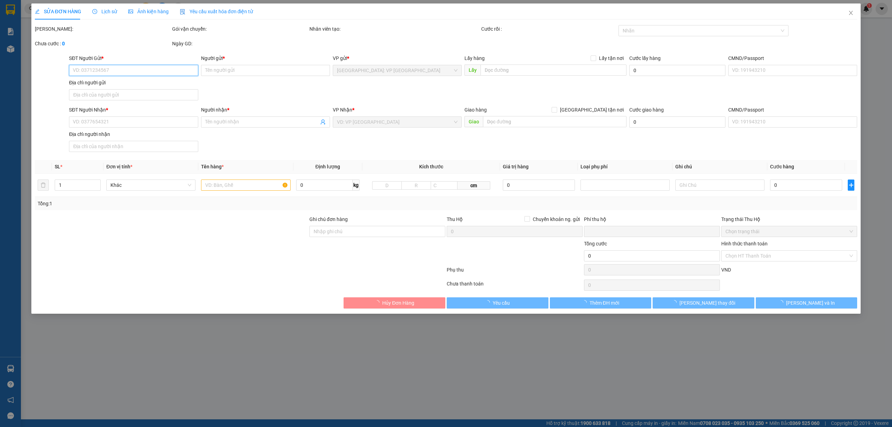
type input "Venice Hotel Phú Quốc, Đường Venice, An Thới, Phú Quốc, Kiên Giang"
type input "HÀNG DỄ VỠ, NHẸ TAY HƯ VỠ KHÔNG ĐỀN GIÁ TRỊ HÀNG"
type input "0"
type input "250.000"
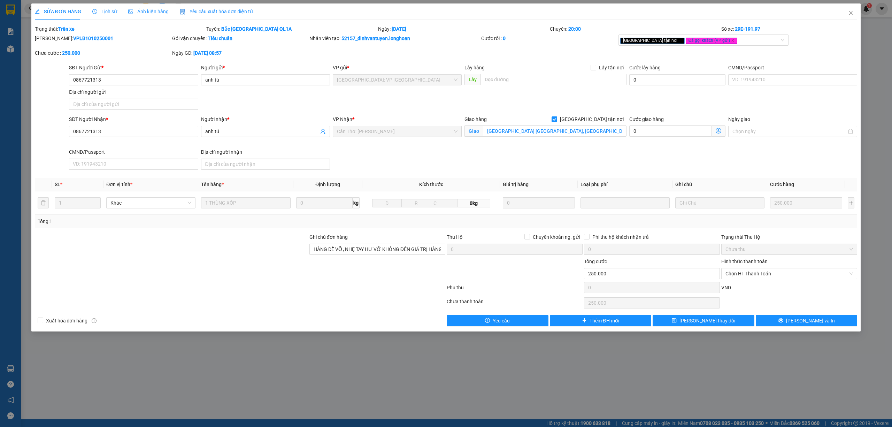
click at [109, 13] on span "Lịch sử" at bounding box center [104, 12] width 25 height 6
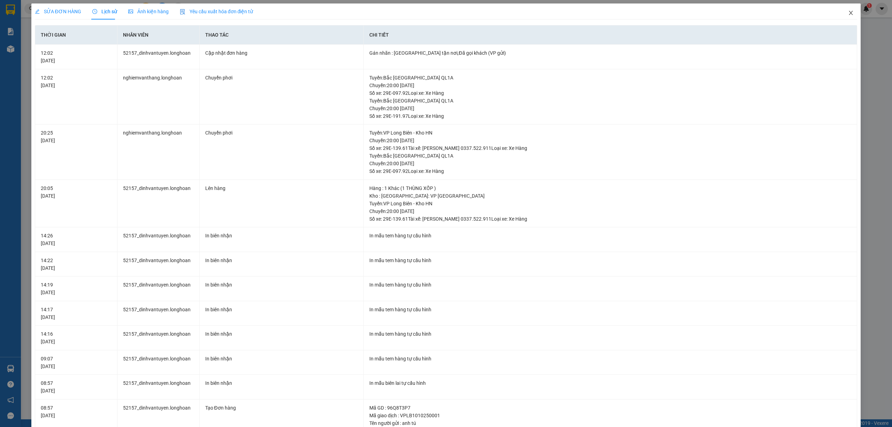
click at [848, 12] on icon "close" at bounding box center [851, 13] width 6 height 6
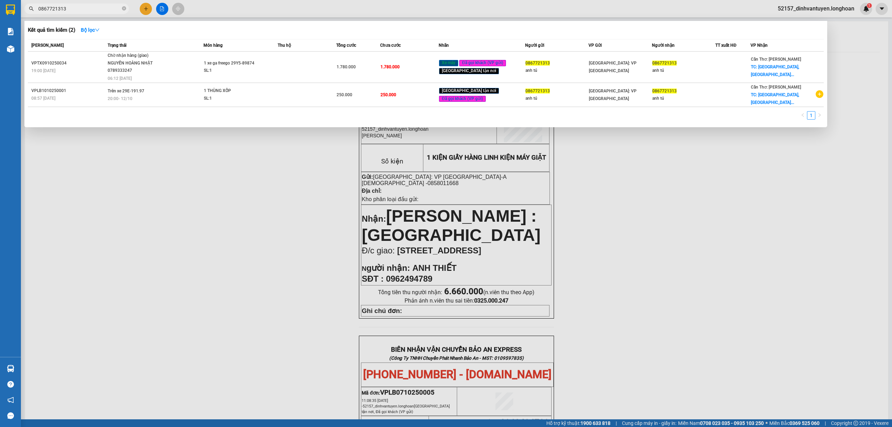
click at [102, 5] on input "0867721313" at bounding box center [79, 9] width 82 height 8
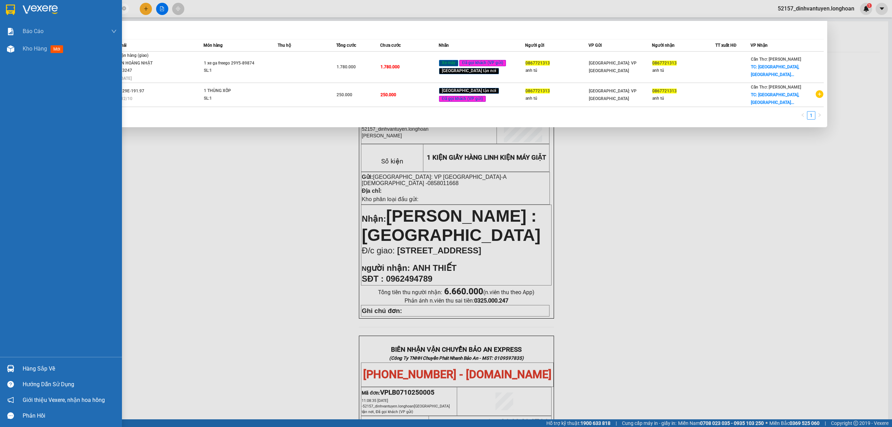
click at [4, 1] on div at bounding box center [61, 11] width 122 height 23
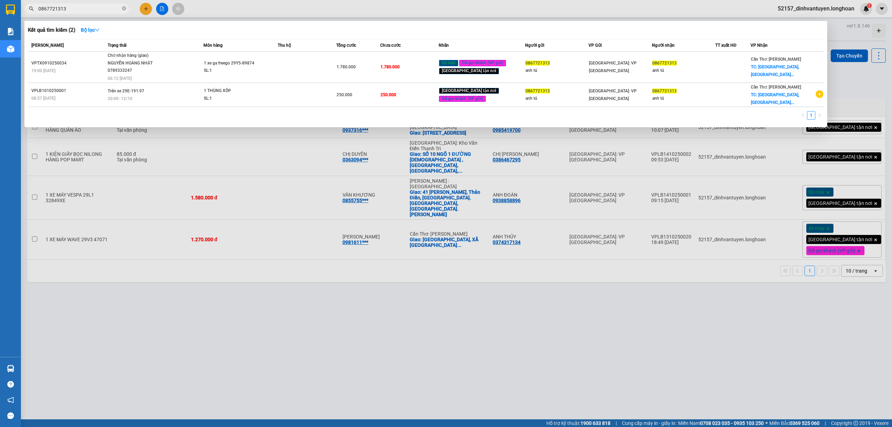
click at [231, 315] on div at bounding box center [446, 213] width 892 height 427
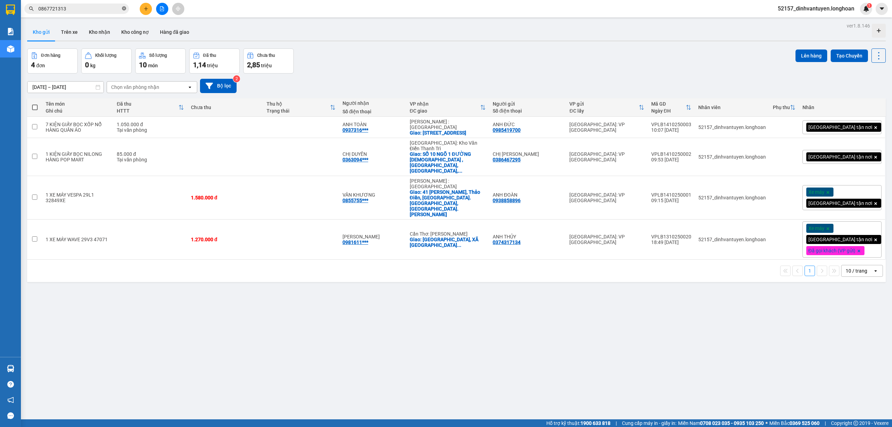
click at [123, 8] on icon "close-circle" at bounding box center [124, 8] width 4 height 4
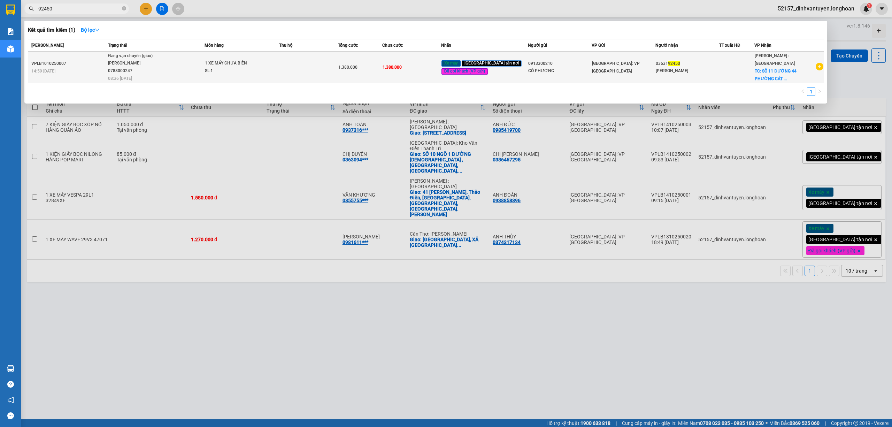
type input "92450"
click at [213, 72] on div "SL: 1" at bounding box center [231, 71] width 52 height 8
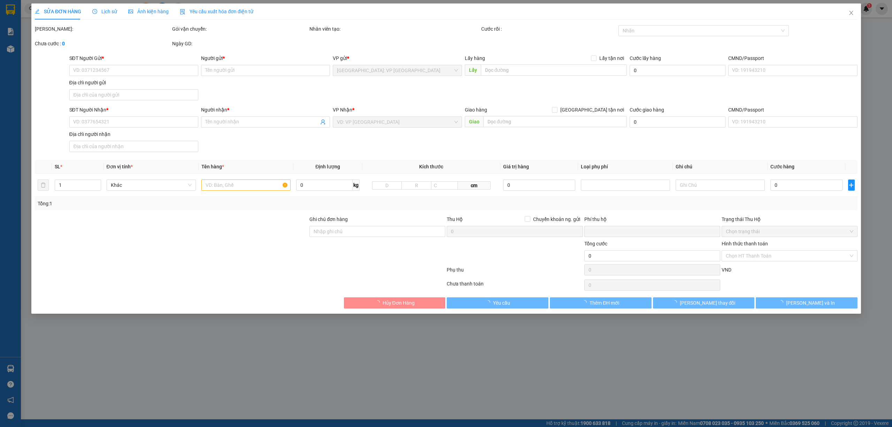
click at [110, 8] on div "Lịch sử" at bounding box center [104, 12] width 25 height 8
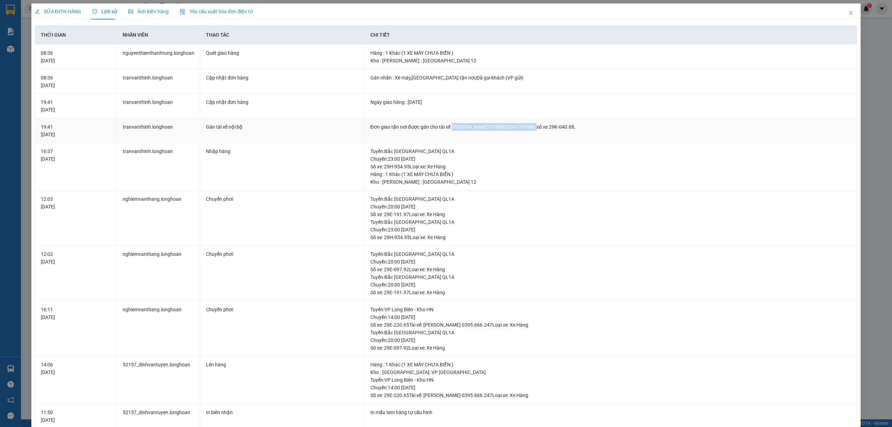
drag, startPoint x: 449, startPoint y: 125, endPoint x: 542, endPoint y: 125, distance: 92.7
click at [542, 125] on div "Đơn giao tận nơi được gán cho tài xế NGUYỄN THIỆN THANH TÙNG 0788000247 với biể…" at bounding box center [611, 127] width 481 height 8
copy div "NGUYỄN THIỆN THANH TÙNG 0788000247"
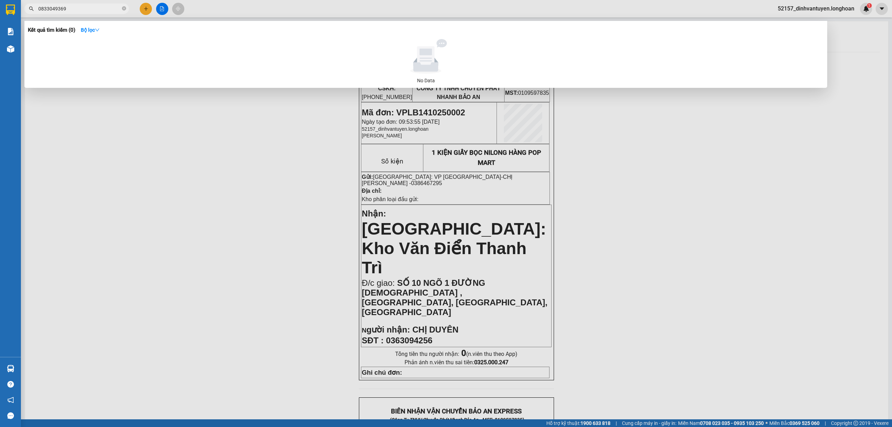
type input "0833049369"
click at [127, 9] on span "0833049369" at bounding box center [76, 8] width 105 height 10
click at [124, 8] on icon "close-circle" at bounding box center [124, 8] width 4 height 4
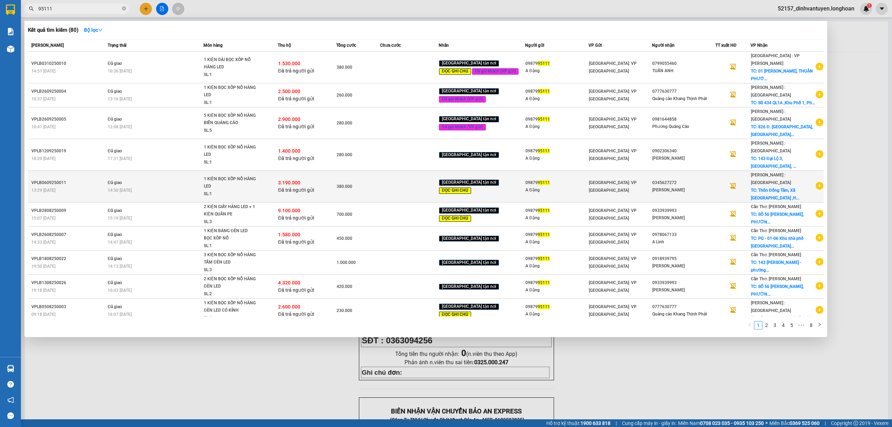
type input "95111"
click at [784, 188] on span "TC: Thôn Đồng Tâm, Xã [GEOGRAPHIC_DATA] ,H..." at bounding box center [775, 194] width 48 height 13
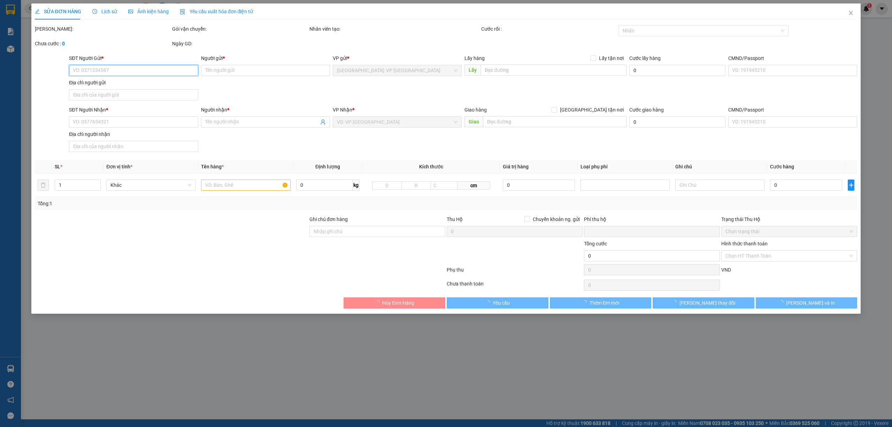
type input "0987995111"
type input "A Đặng"
type input "0345627272"
type input "[PERSON_NAME]"
checkbox input "true"
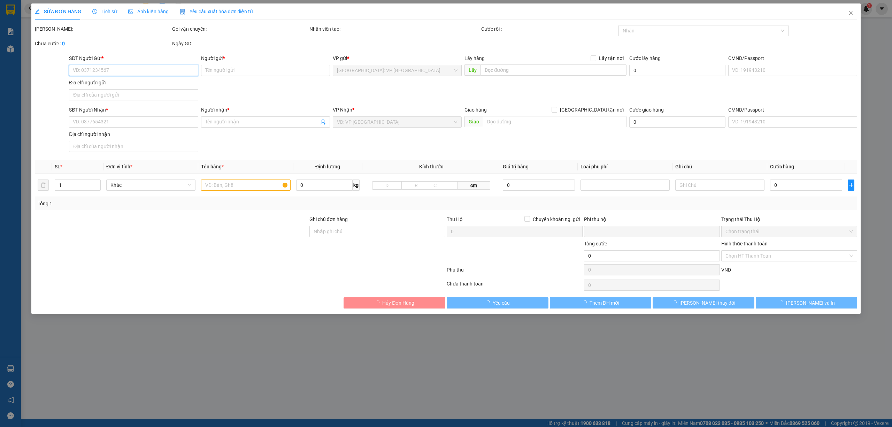
type input "Thôn Đồng Tâm, Xã [GEOGRAPHIC_DATA] ,[GEOGRAPHIC_DATA], [GEOGRAPHIC_DATA]"
type input "HÀNG DỄ VỠ, NHẸ TAY HƯ VỠ KHÔNG ĐỀN GIÁ TRỊ HÀNG"
checkbox input "true"
type input "3.190.000"
type input "20.000"
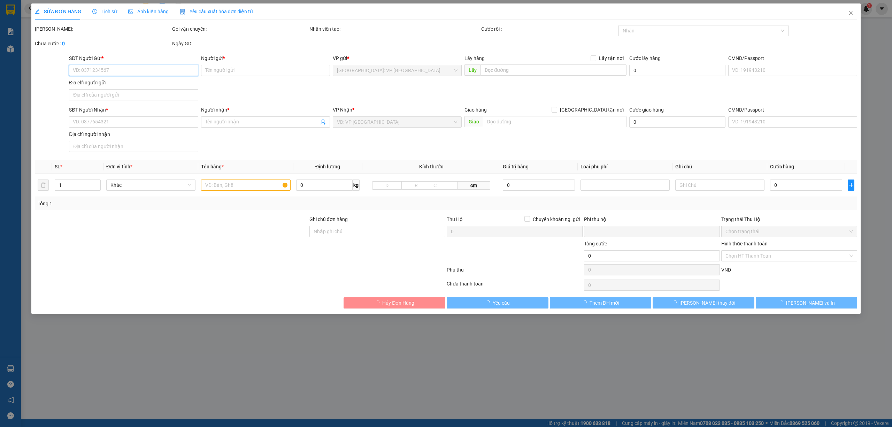
type input "380.000"
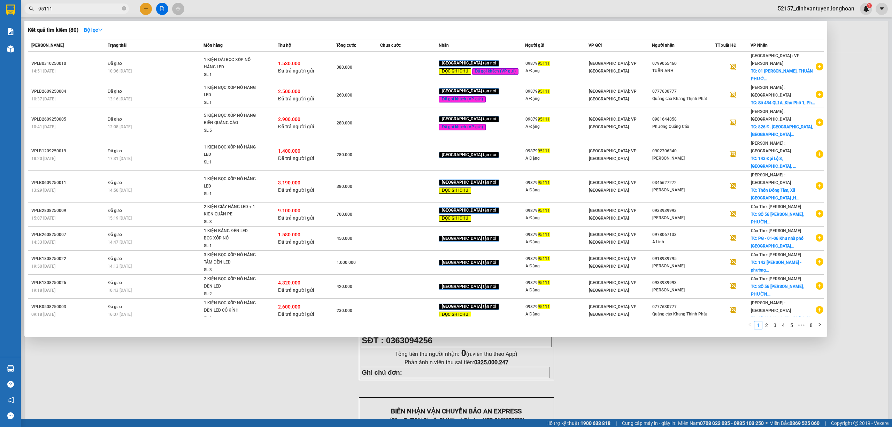
click at [102, 13] on span "95111" at bounding box center [76, 8] width 105 height 10
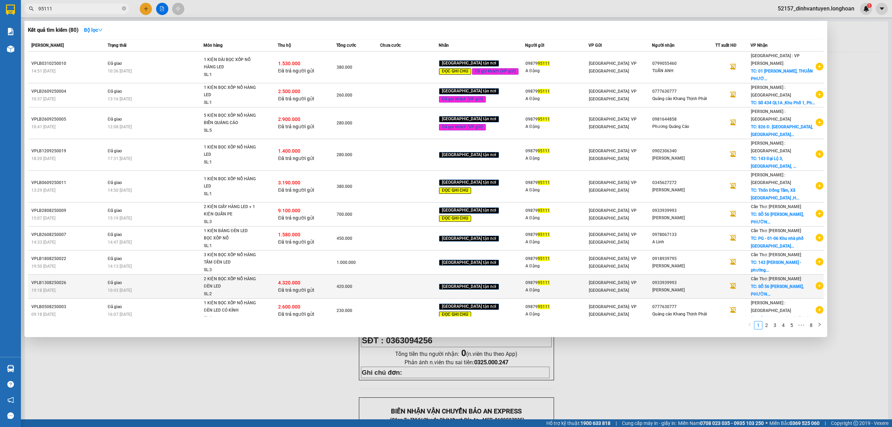
click at [772, 284] on span "TC: SỐ 56 [PERSON_NAME], PHƯỜN..." at bounding box center [777, 290] width 53 height 13
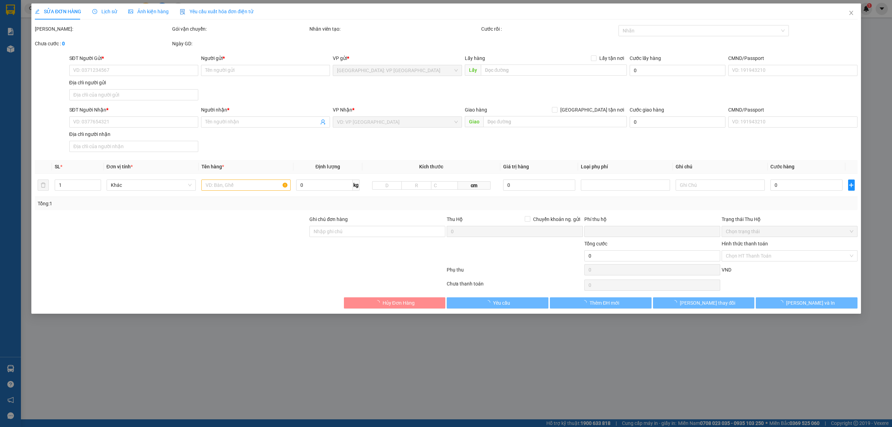
type input "0987995111"
type input "A Đặng"
type input "0933939993"
type input "[PERSON_NAME]"
checkbox input "true"
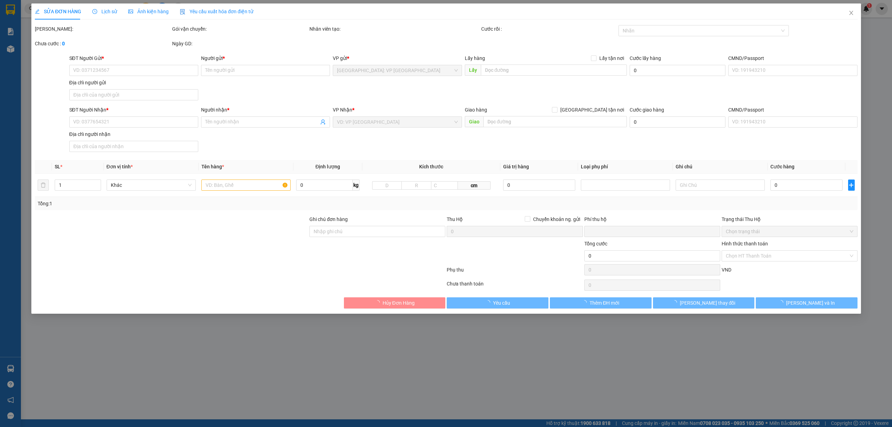
type input "[STREET_ADDRESS][PERSON_NAME], [GEOGRAPHIC_DATA], [GEOGRAPHIC_DATA]"
type input "HÀNG DỄ VỠ, NHẸ TAY HƯ VỠ KHÔNG ĐỀN GIÁ TRỊ HÀNG"
checkbox input "true"
type input "4.320.000"
type input "20.000"
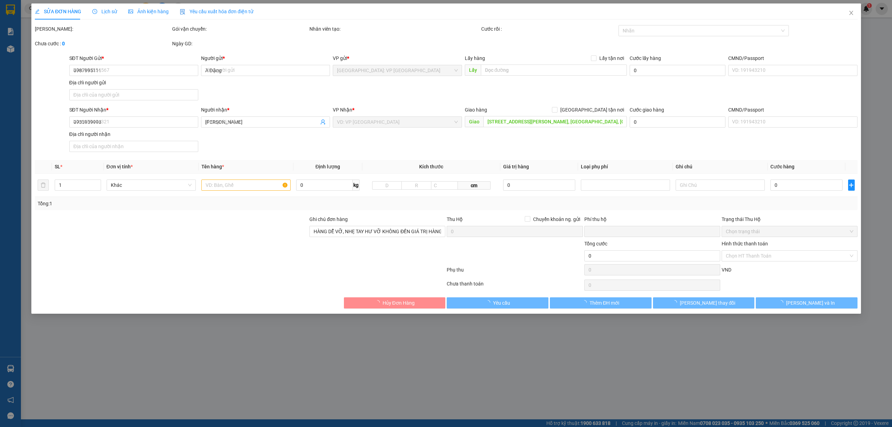
type input "420.000"
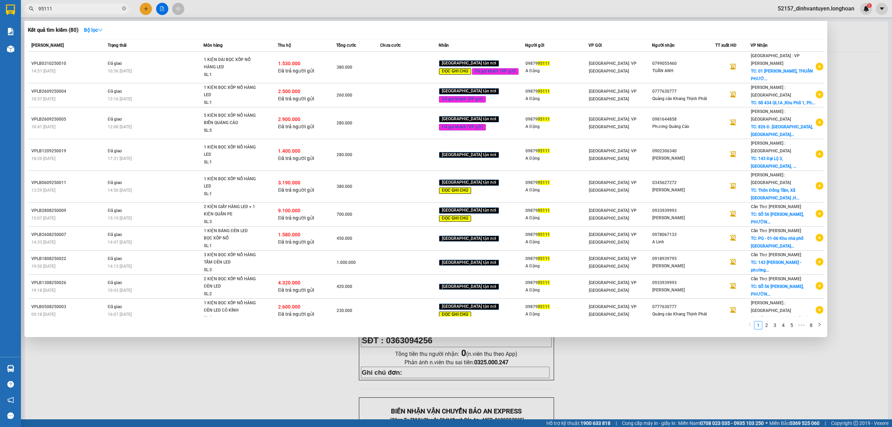
click at [110, 7] on input "95111" at bounding box center [79, 9] width 82 height 8
click at [766, 321] on link "2" at bounding box center [767, 325] width 8 height 8
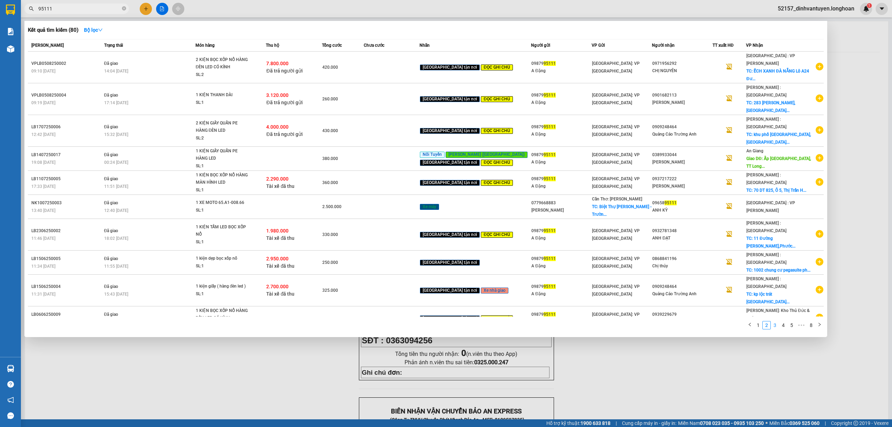
click at [777, 321] on link "3" at bounding box center [775, 325] width 8 height 8
